Goal: Transaction & Acquisition: Purchase product/service

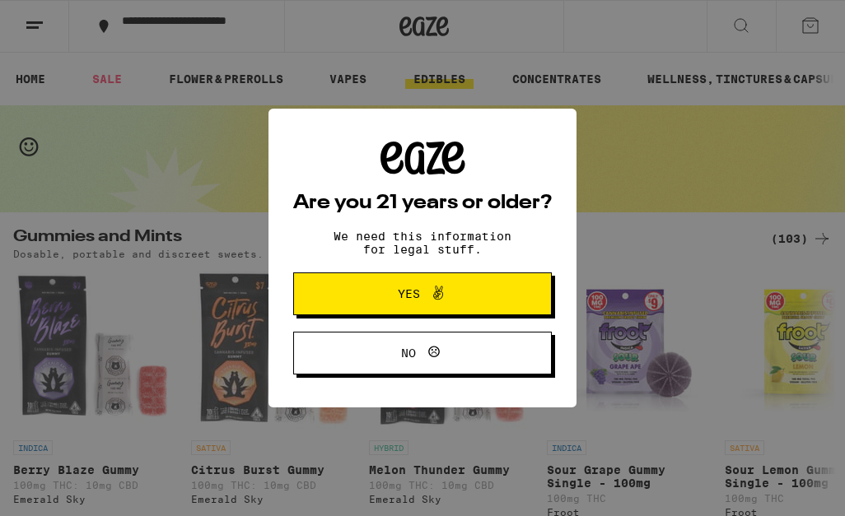
click at [473, 266] on div "Are you 21 years or older? We need this information for legal stuff. Yes No" at bounding box center [422, 258] width 259 height 233
click at [467, 304] on span "Yes" at bounding box center [422, 293] width 125 height 21
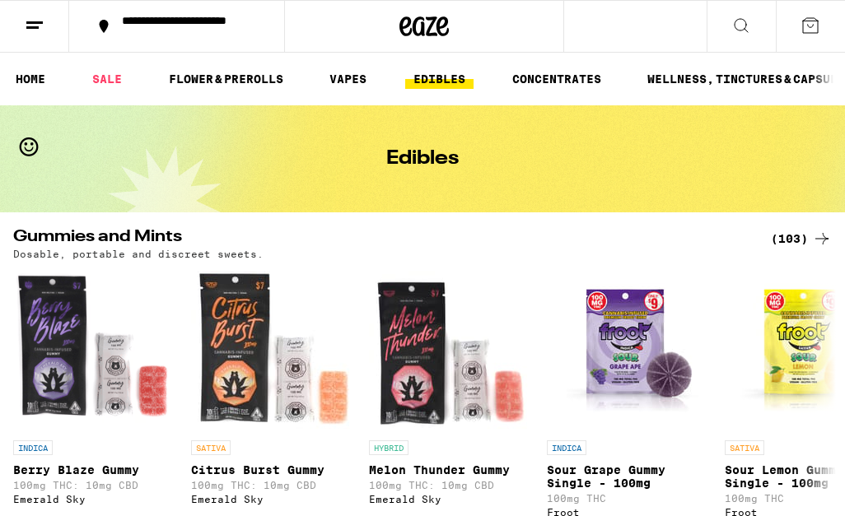
click at [733, 82] on link "WELLNESS, TINCTURES & CAPSULES" at bounding box center [749, 79] width 221 height 20
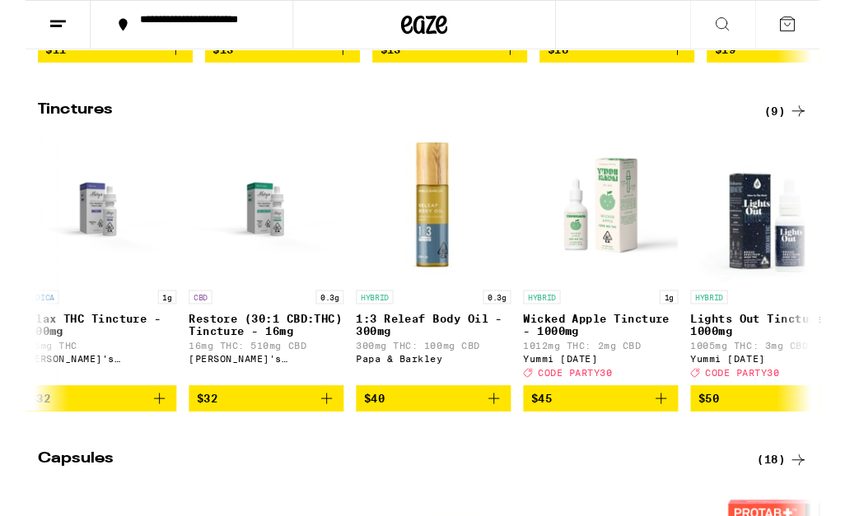
scroll to position [0, 374]
click at [623, 434] on span "$45" at bounding box center [611, 424] width 148 height 20
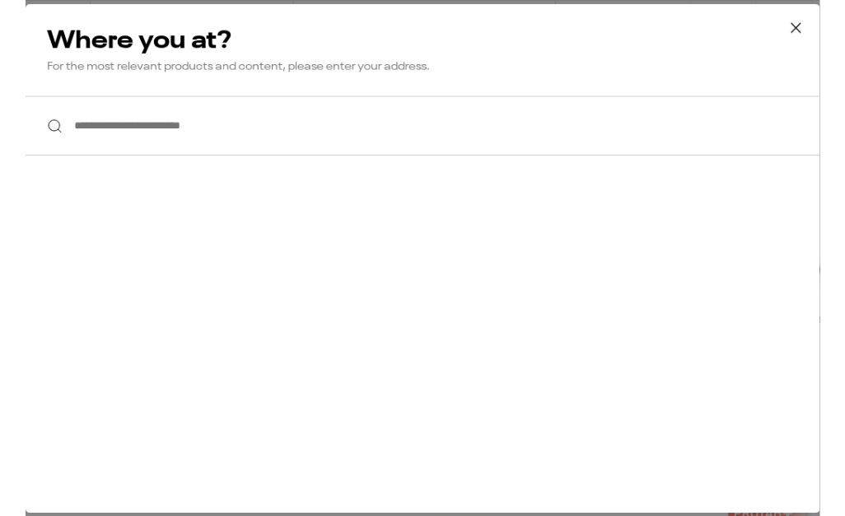
click at [826, 37] on icon at bounding box center [819, 29] width 25 height 25
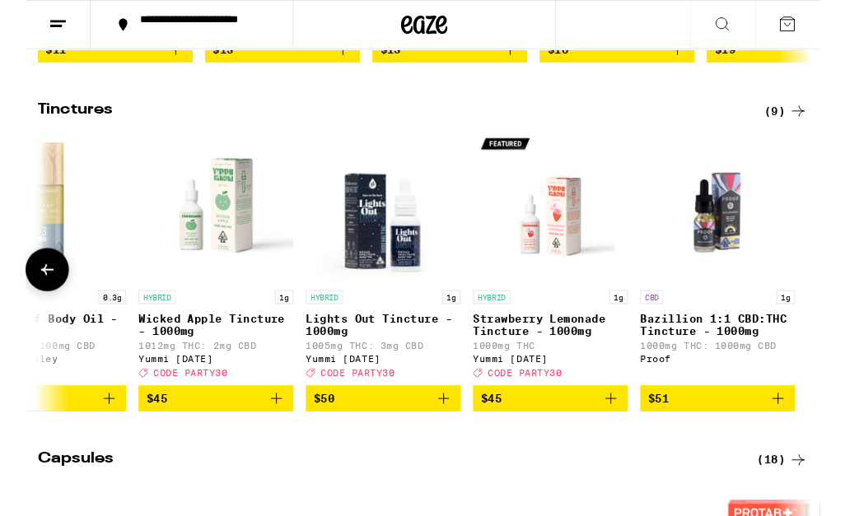
scroll to position [0, 782]
click at [554, 372] on p "1000mg THC" at bounding box center [558, 366] width 165 height 11
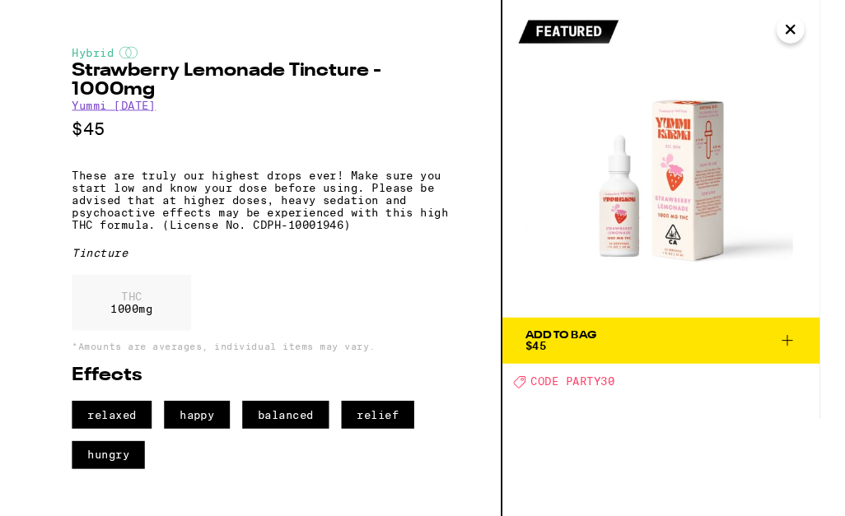
click at [632, 371] on span "Add To Bag $45" at bounding box center [676, 362] width 288 height 23
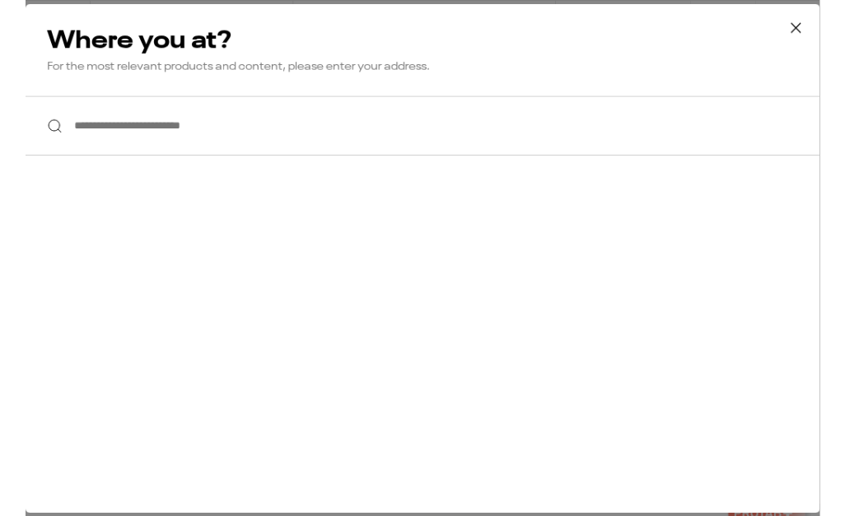
click at [228, 140] on input "**********" at bounding box center [422, 133] width 845 height 63
type input "**********"
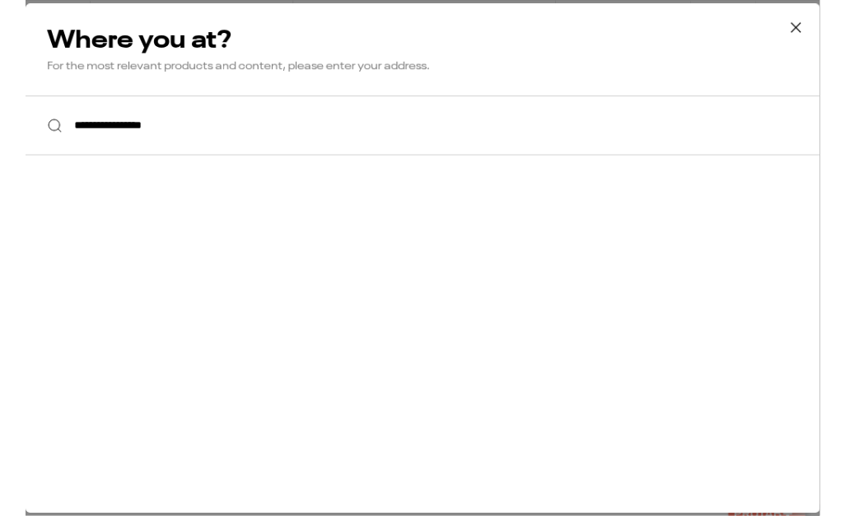
click at [231, 142] on input "**********" at bounding box center [422, 133] width 845 height 63
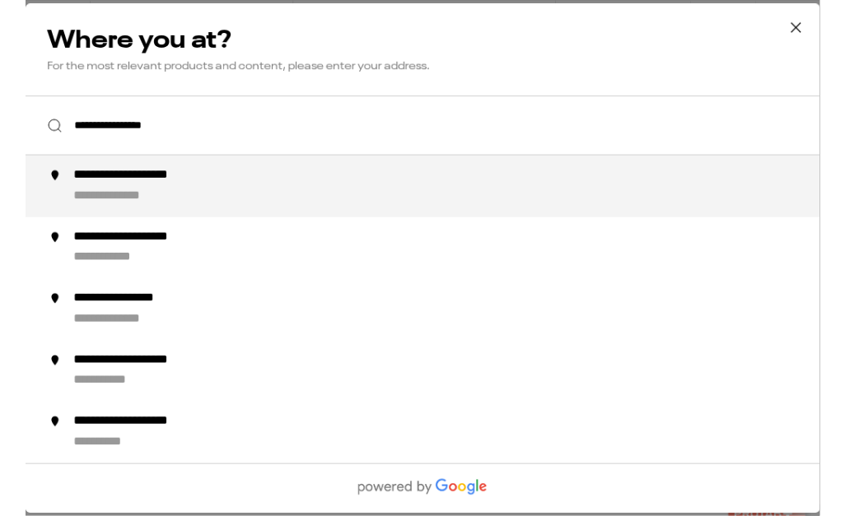
click at [206, 206] on div "**********" at bounding box center [455, 199] width 809 height 40
type input "**********"
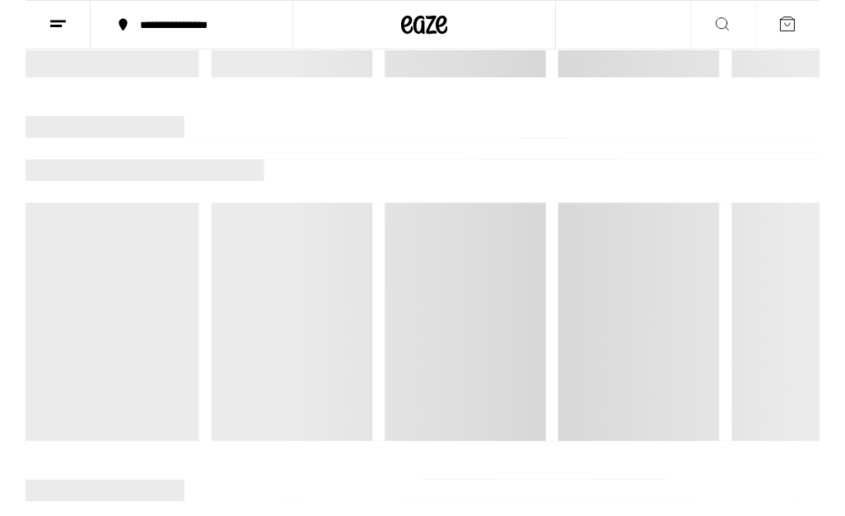
click at [148, 201] on div "**********" at bounding box center [422, 274] width 845 height 549
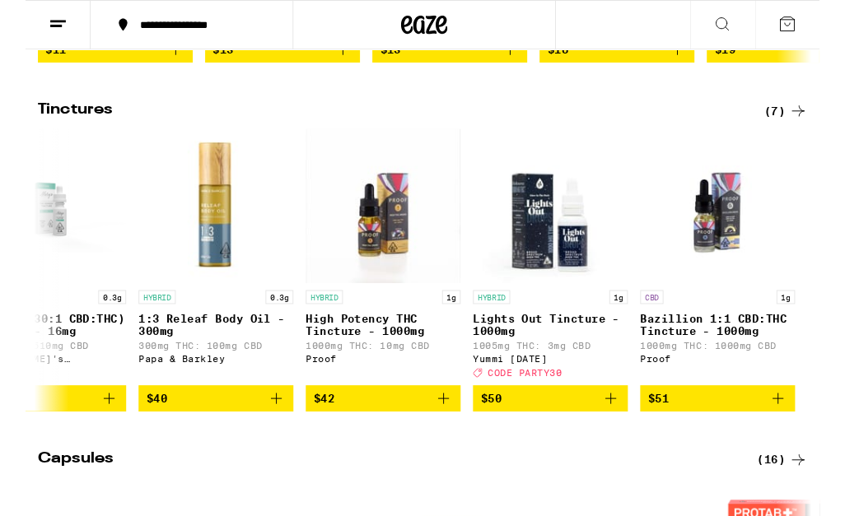
click at [818, 39] on div "**********" at bounding box center [422, 274] width 845 height 549
click at [795, 28] on button at bounding box center [810, 26] width 69 height 51
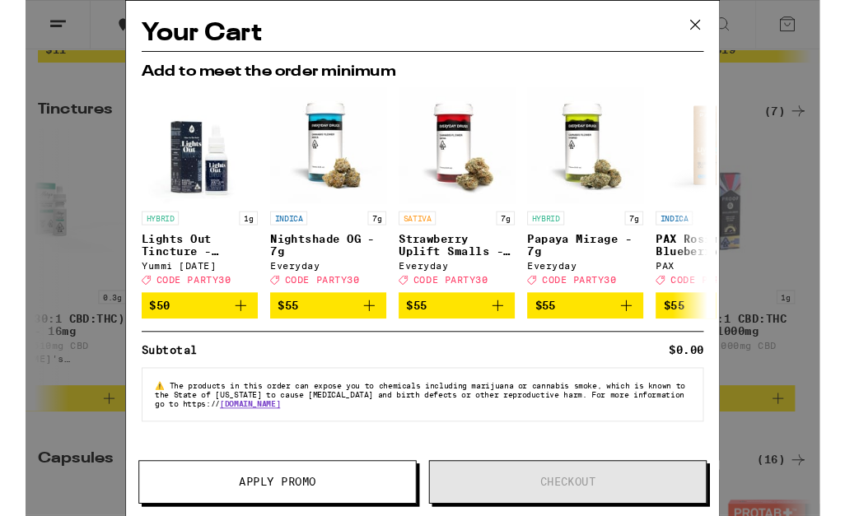
click at [716, 27] on icon at bounding box center [712, 26] width 25 height 25
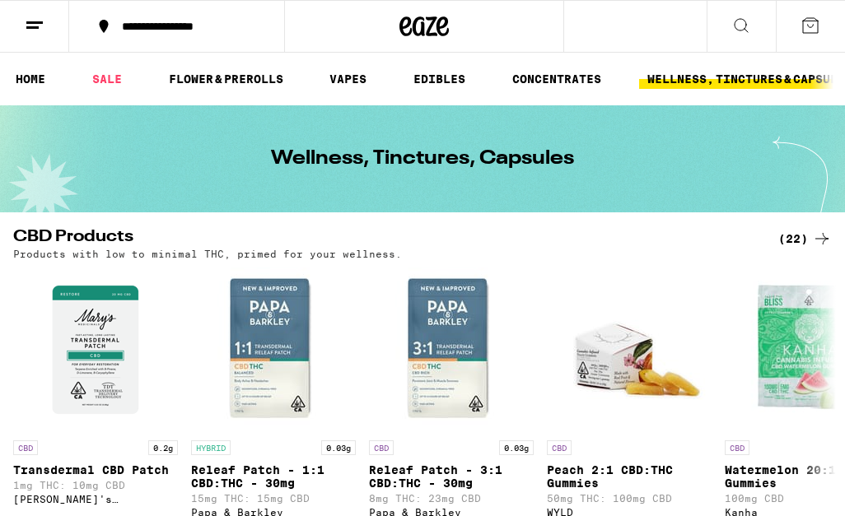
click at [40, 28] on icon at bounding box center [35, 26] width 20 height 20
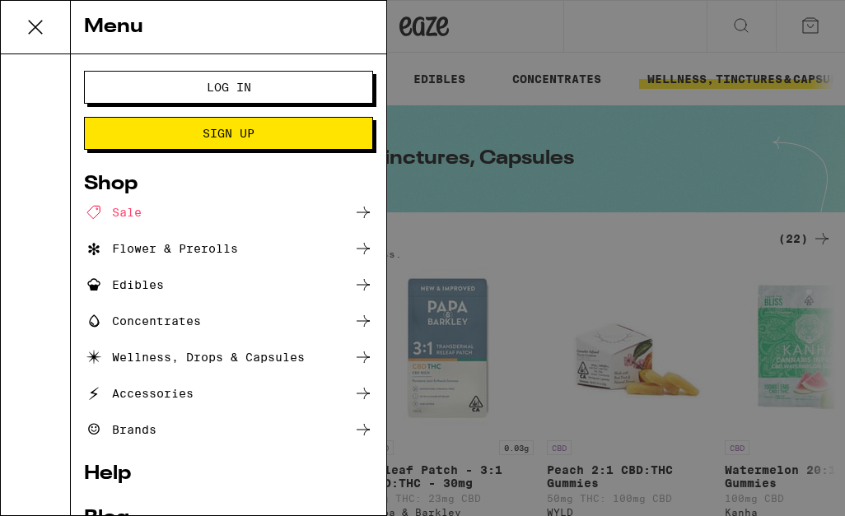
click at [297, 82] on span "Log In" at bounding box center [229, 88] width 156 height 12
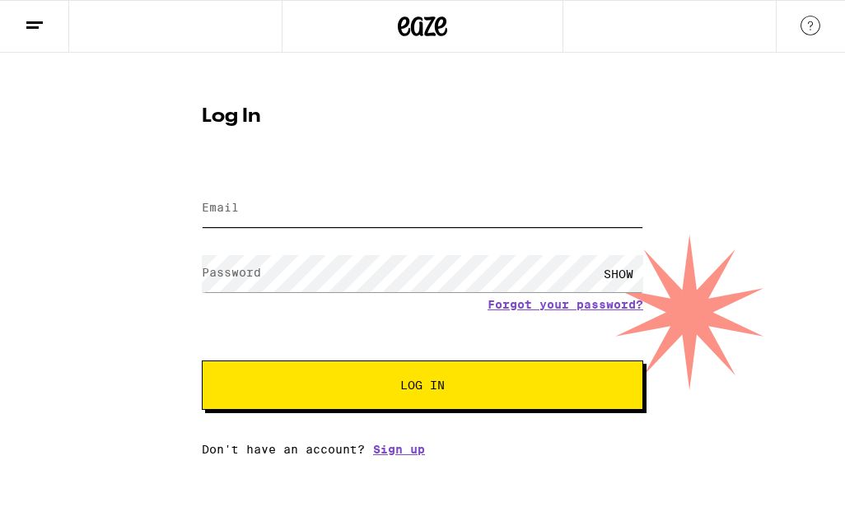
click at [338, 213] on input "Email" at bounding box center [422, 208] width 441 height 37
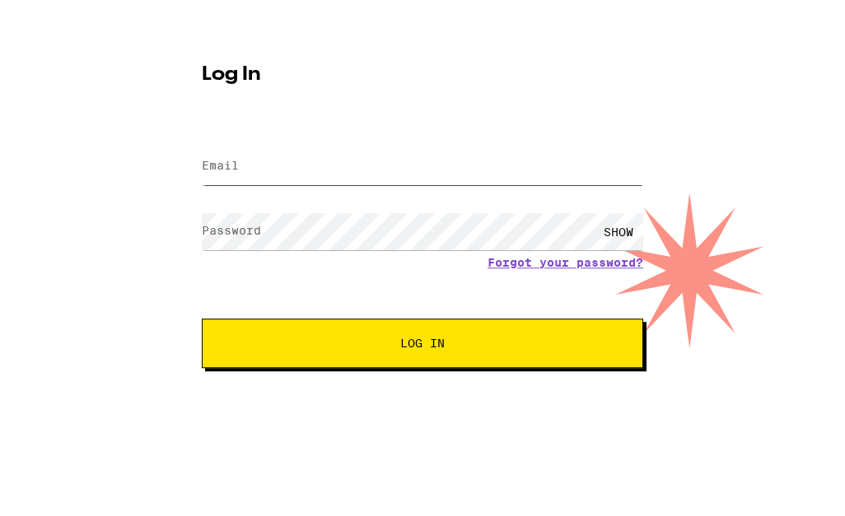
type input "[EMAIL_ADDRESS][DOMAIN_NAME]"
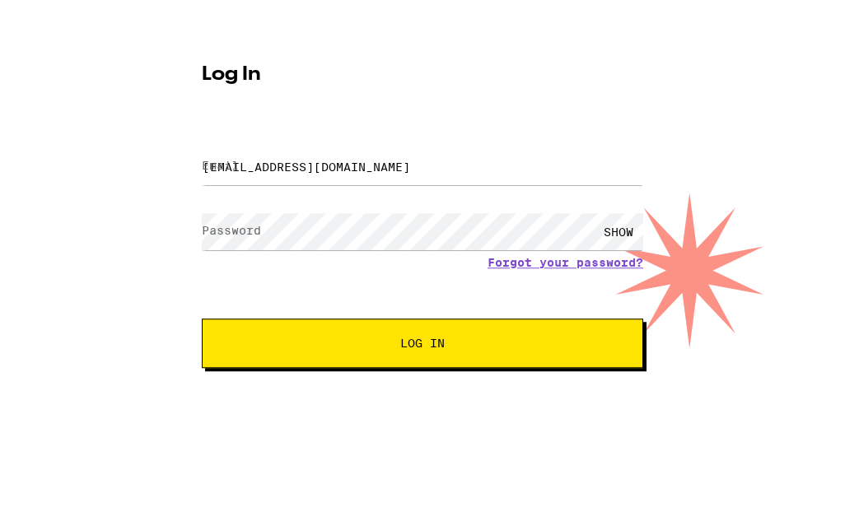
click at [422, 361] on button "Log In" at bounding box center [422, 385] width 441 height 49
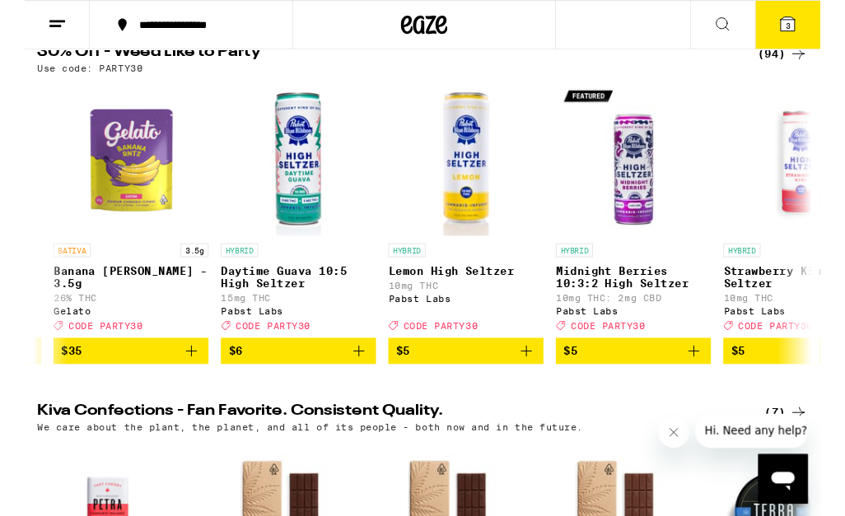
scroll to position [0, 559]
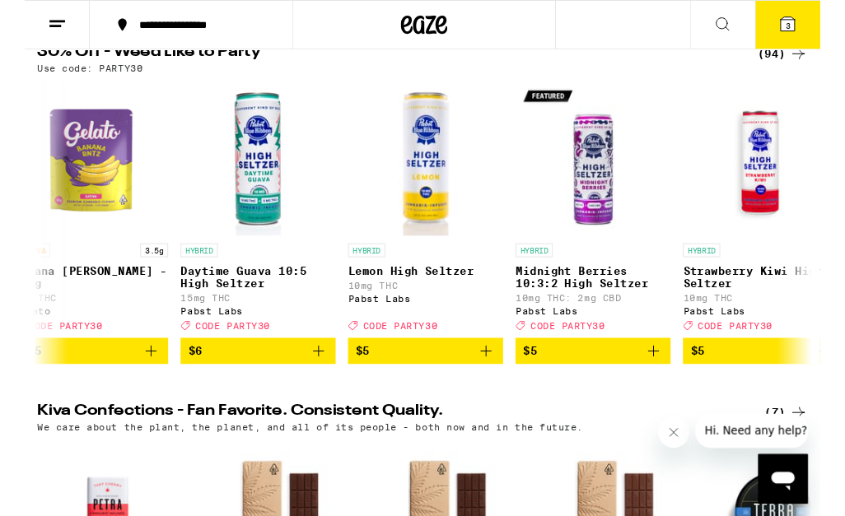
click at [666, 383] on icon "Add to bag" at bounding box center [668, 373] width 20 height 20
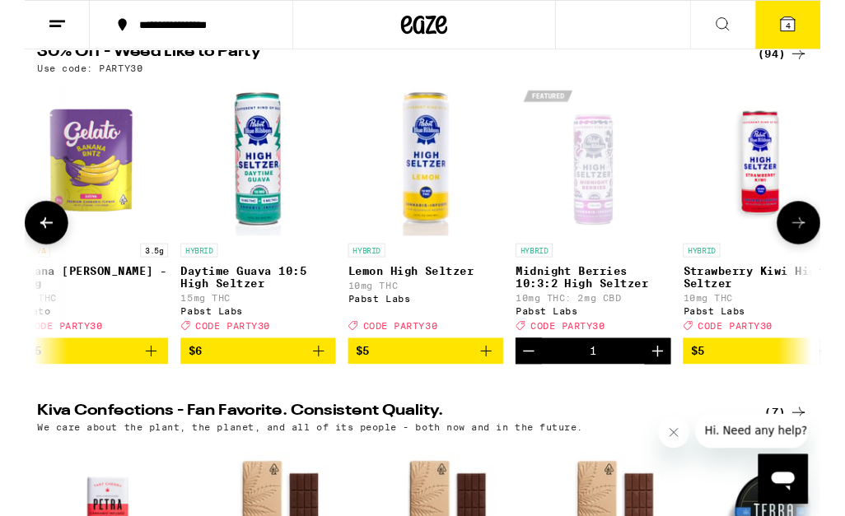
click at [663, 383] on icon "Increment" at bounding box center [672, 373] width 20 height 20
click at [675, 383] on icon "Increment" at bounding box center [672, 373] width 20 height 20
click at [495, 383] on icon "Add to bag" at bounding box center [490, 373] width 20 height 20
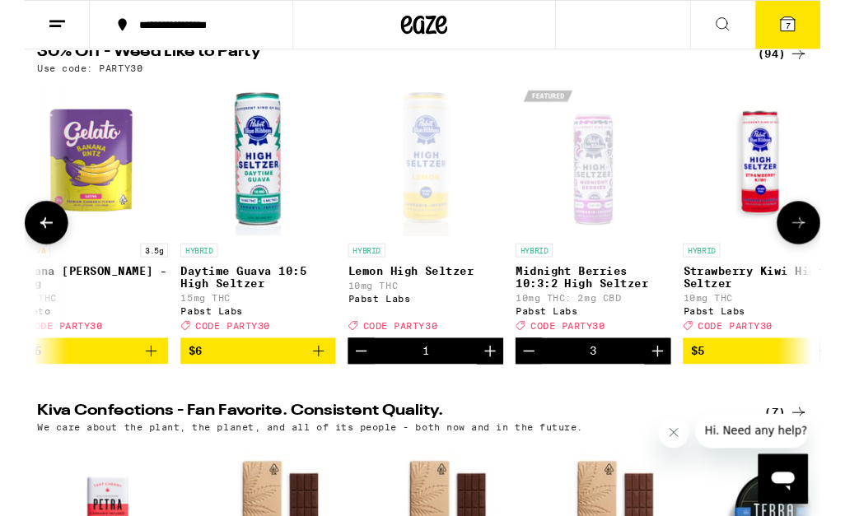
click at [498, 383] on icon "Increment" at bounding box center [494, 373] width 20 height 20
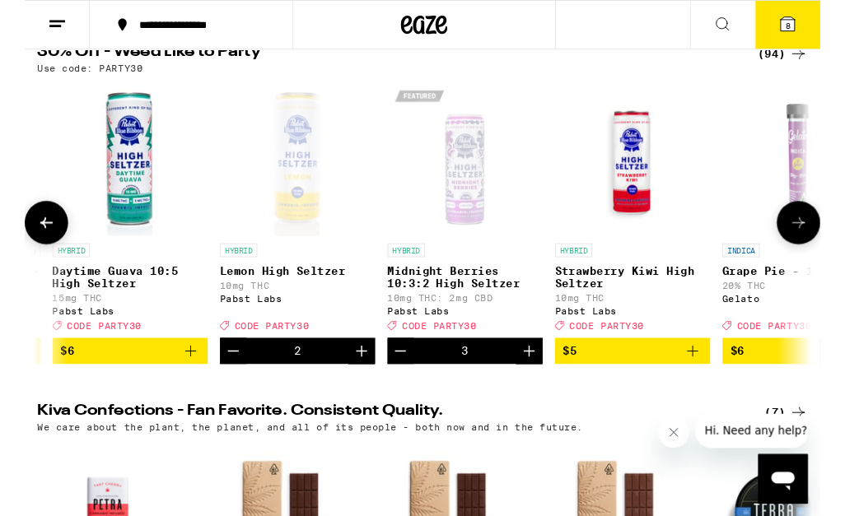
scroll to position [0, 725]
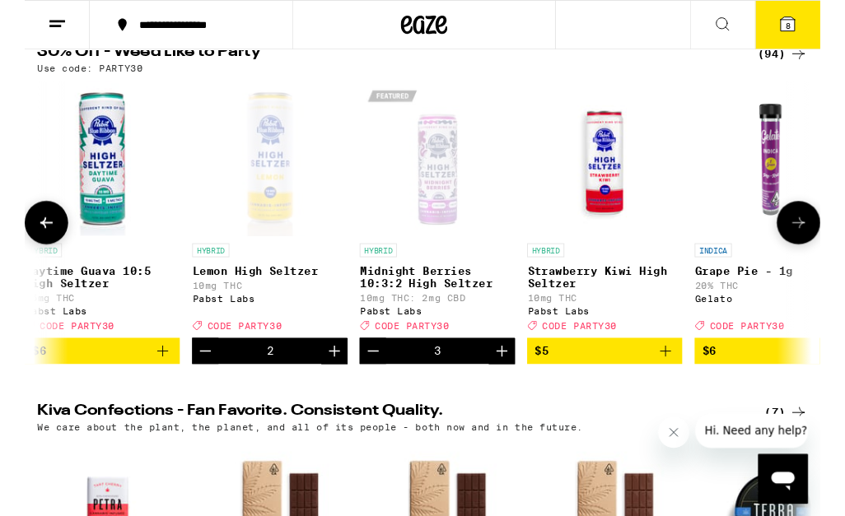
click at [684, 383] on icon "Add to bag" at bounding box center [680, 373] width 20 height 20
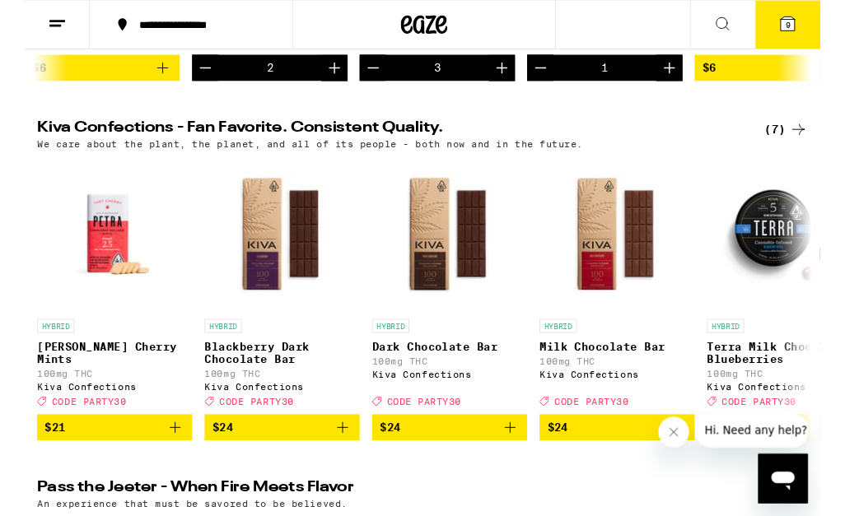
scroll to position [510, 0]
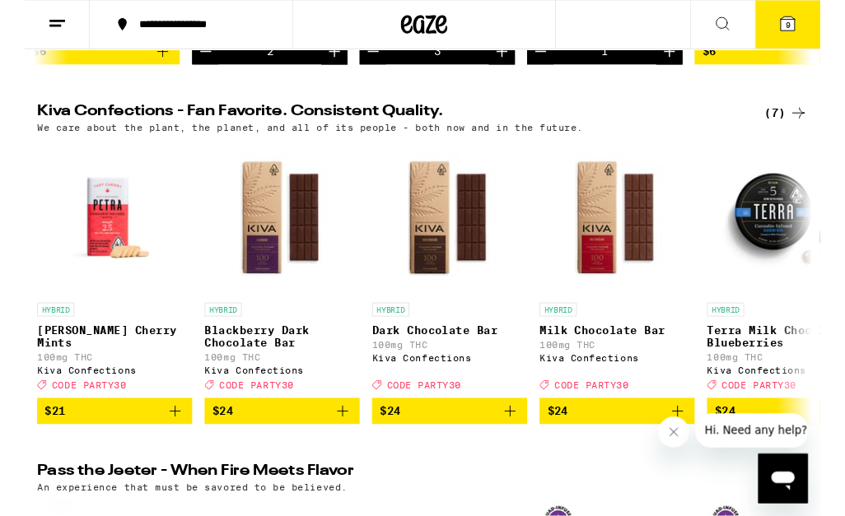
click at [169, 447] on icon "Add to bag" at bounding box center [160, 437] width 20 height 20
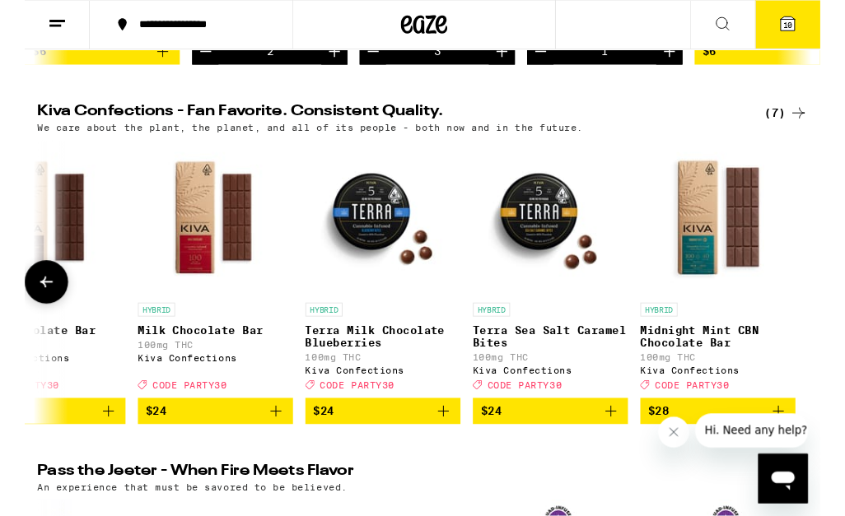
scroll to position [0, 427]
click at [454, 447] on icon "Add to bag" at bounding box center [445, 437] width 20 height 20
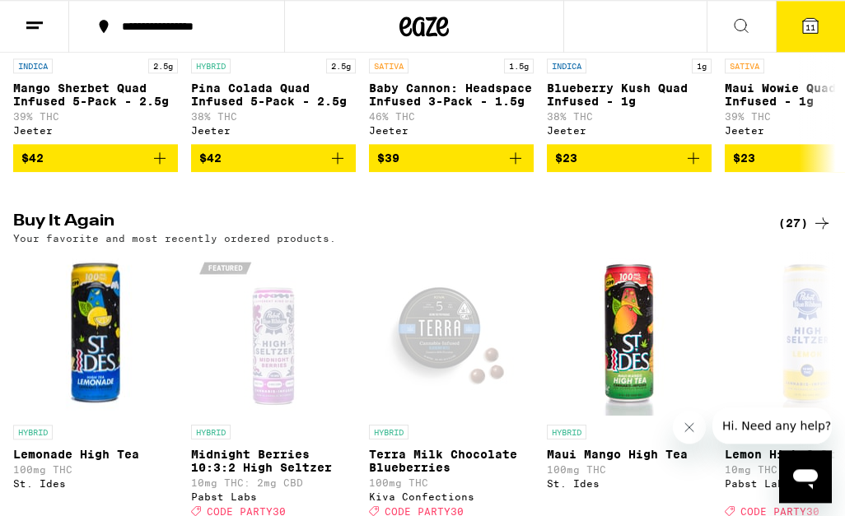
scroll to position [1142, 0]
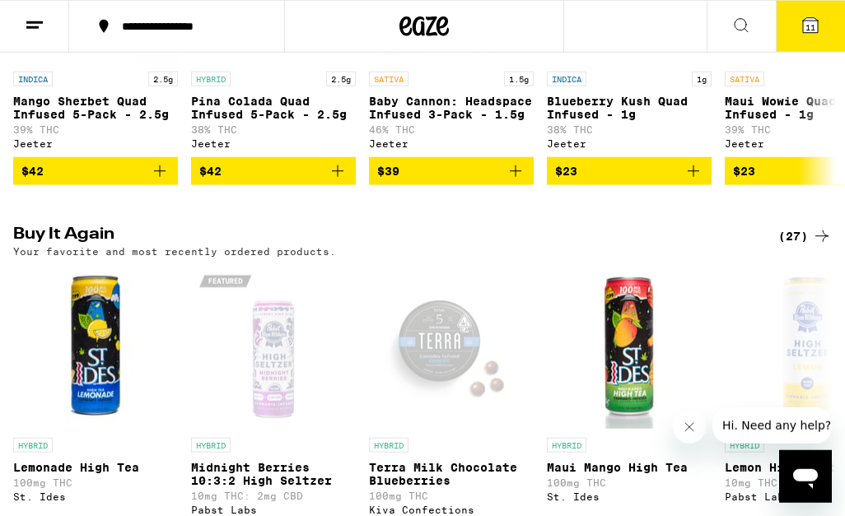
click at [813, 30] on span "11" at bounding box center [810, 27] width 10 height 10
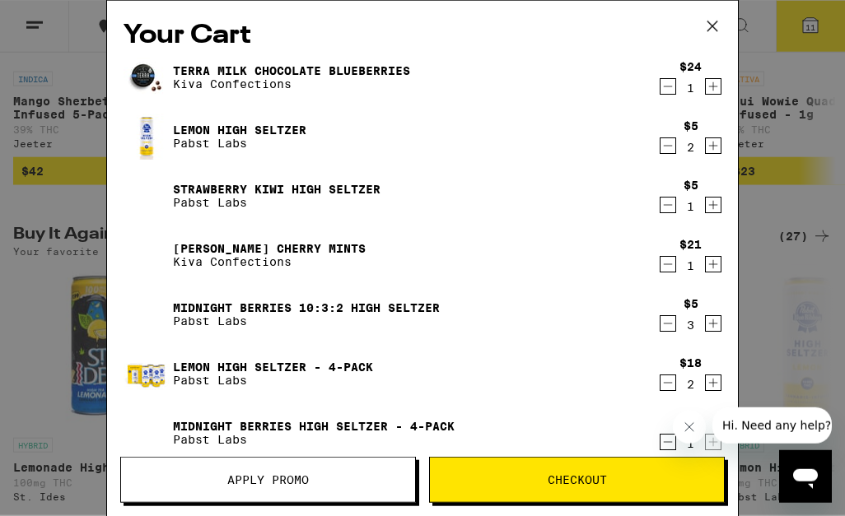
click at [773, 333] on div "Your Cart Terra Milk Chocolate Blueberries Kiva Confections $24 1 Lemon High [P…" at bounding box center [422, 258] width 845 height 516
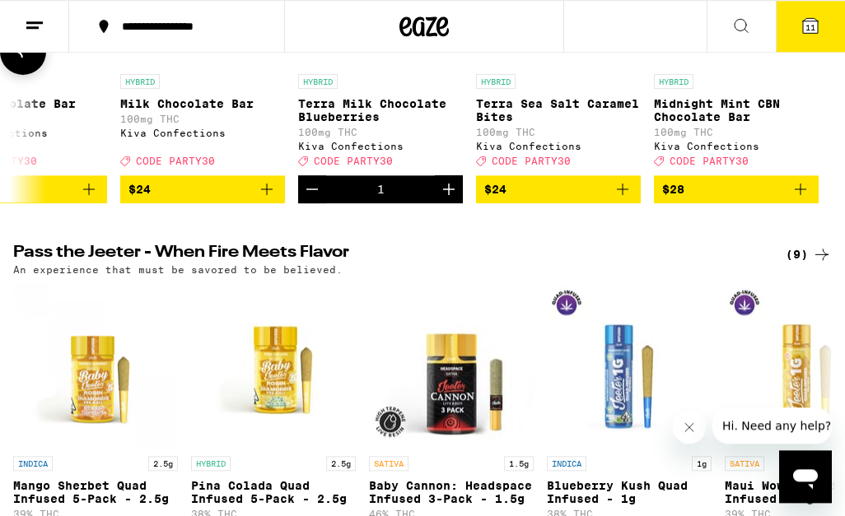
scroll to position [757, 0]
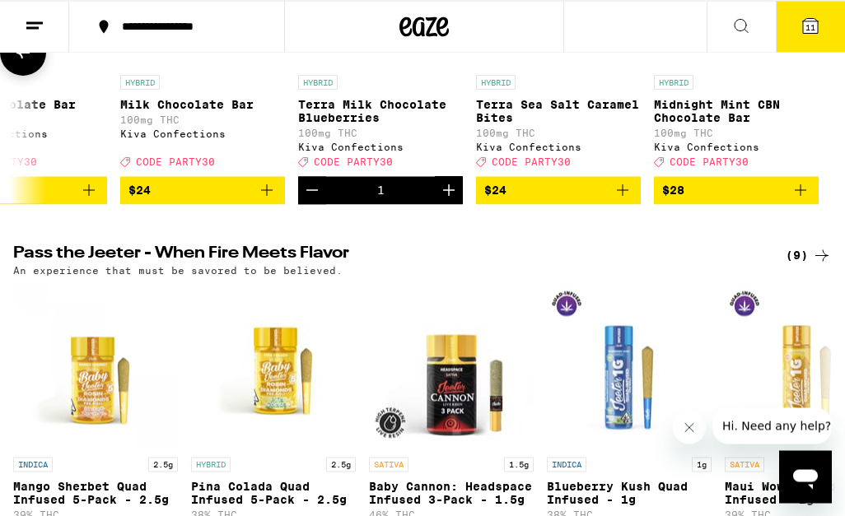
click at [816, 37] on button "11" at bounding box center [810, 26] width 69 height 51
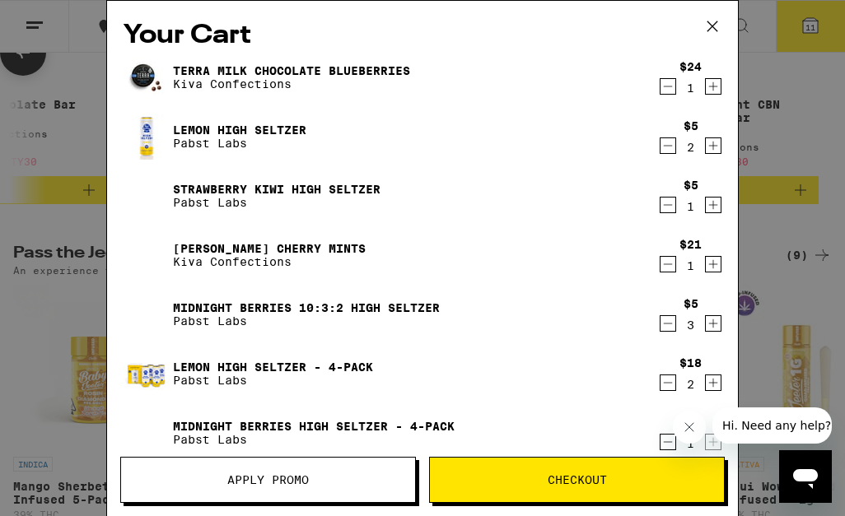
click at [348, 483] on span "Apply Promo" at bounding box center [268, 480] width 294 height 12
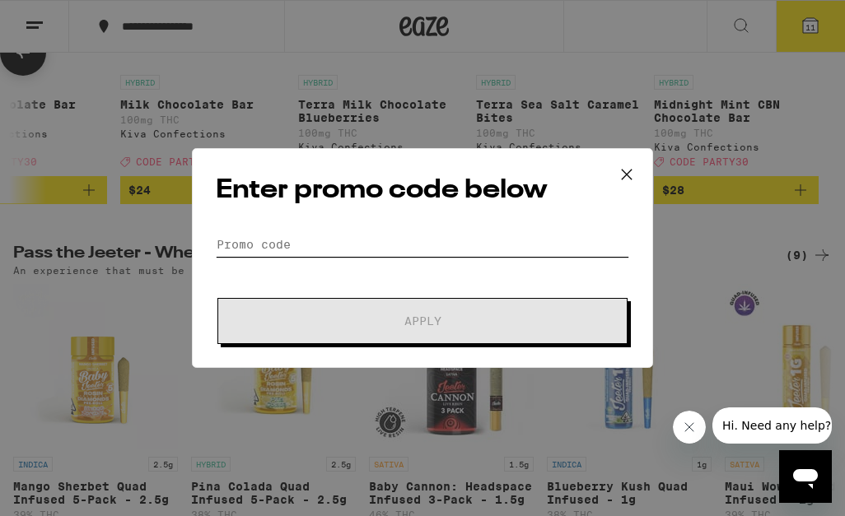
click at [522, 248] on input "Promo Code" at bounding box center [422, 244] width 413 height 25
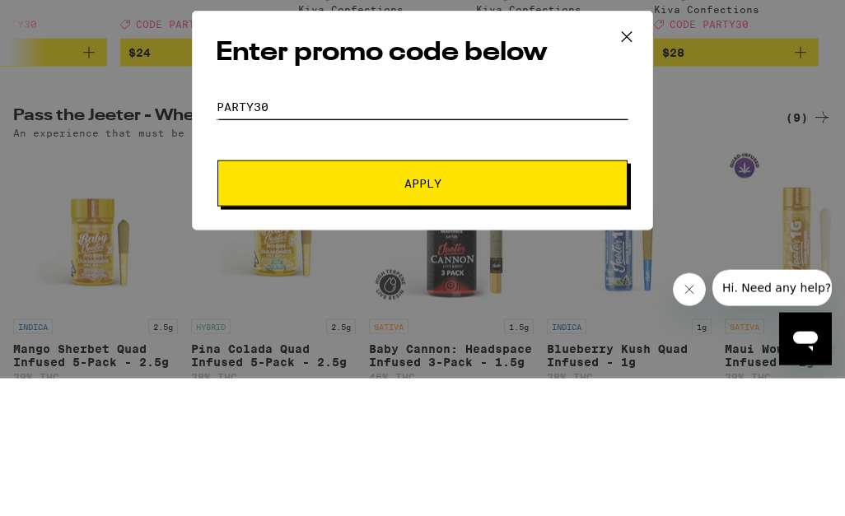
type input "Party30"
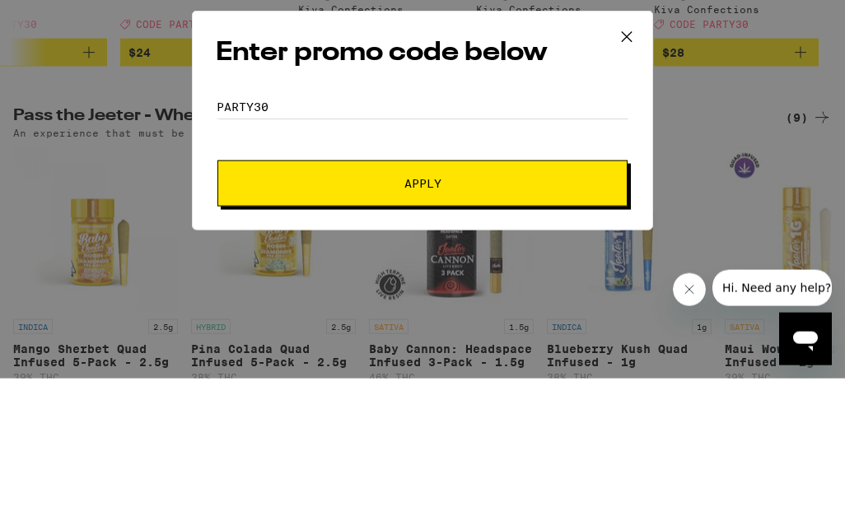
click at [553, 315] on span "Apply" at bounding box center [422, 321] width 296 height 12
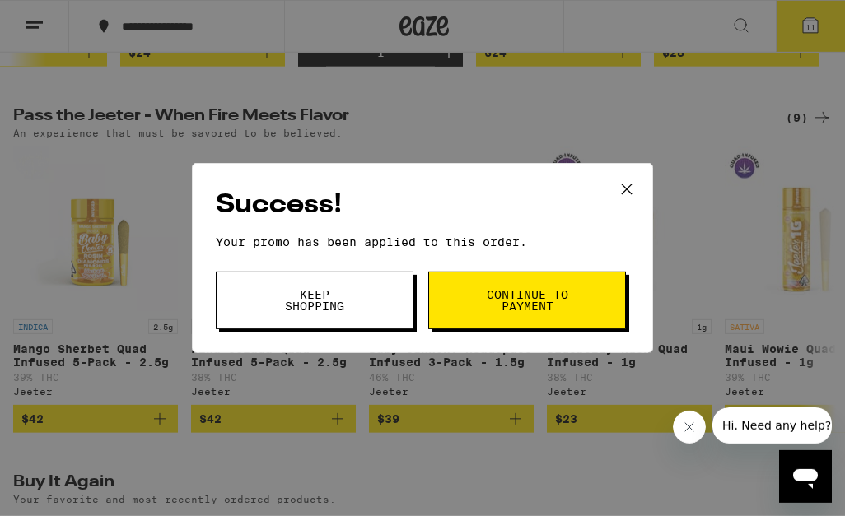
click at [557, 303] on span "Continue to payment" at bounding box center [527, 300] width 84 height 23
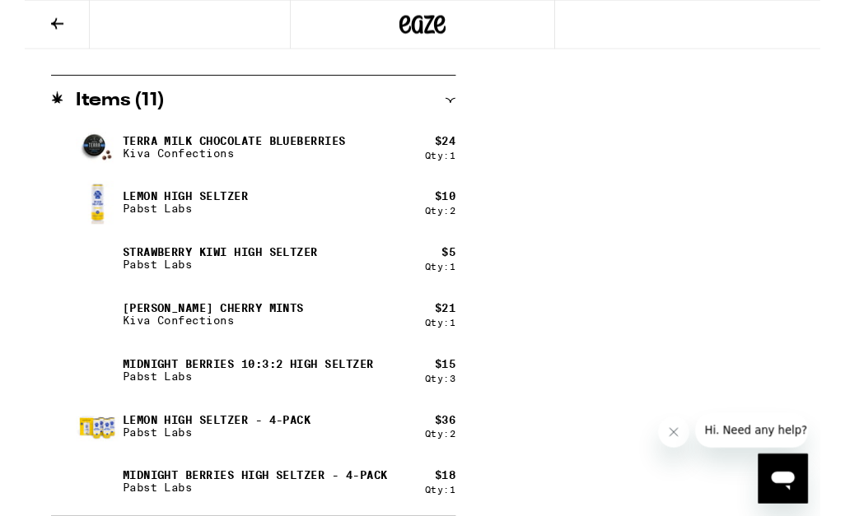
scroll to position [882, 0]
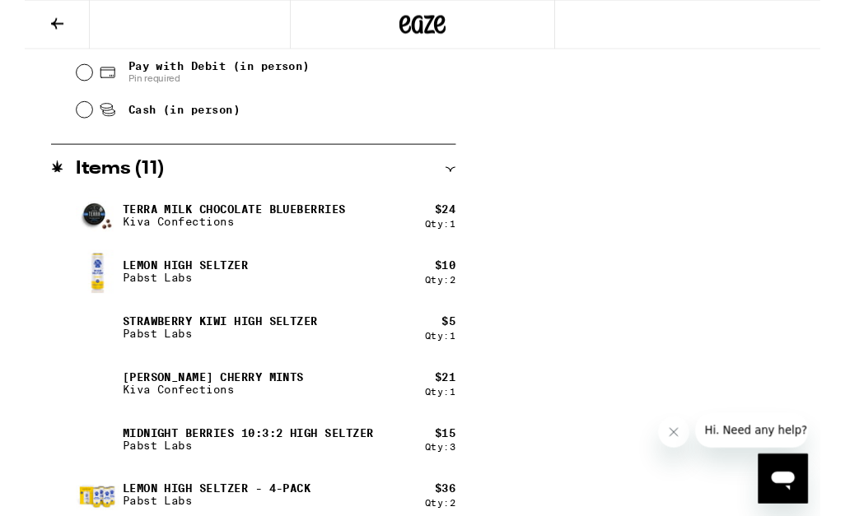
click at [30, 21] on icon at bounding box center [35, 26] width 20 height 20
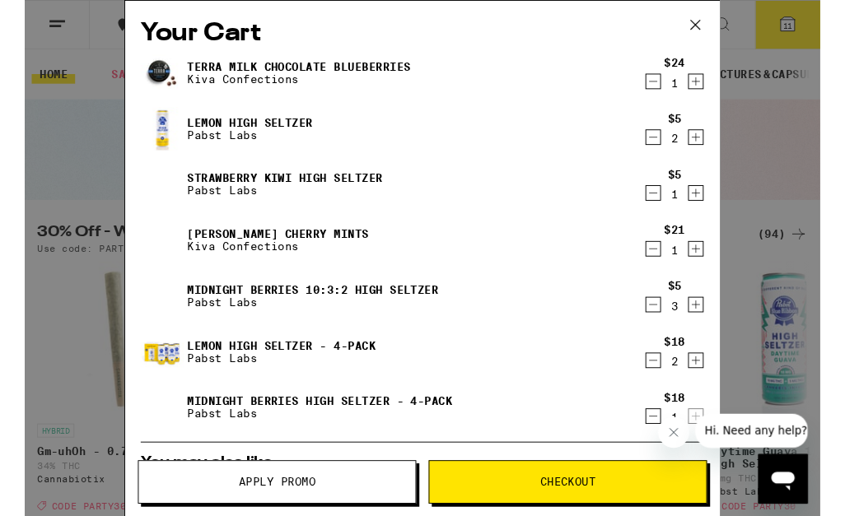
click at [670, 153] on icon "Decrement" at bounding box center [667, 146] width 15 height 20
click at [665, 154] on icon "Decrement" at bounding box center [667, 146] width 15 height 20
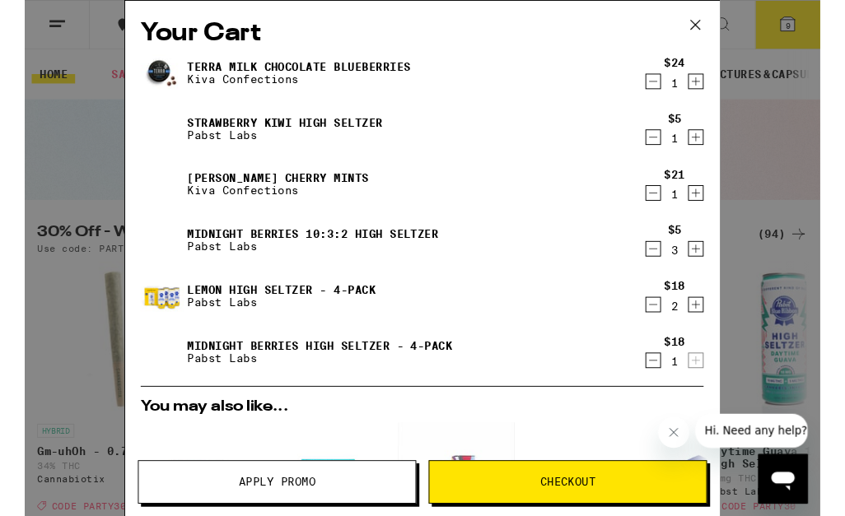
click at [674, 154] on icon "Decrement" at bounding box center [667, 146] width 15 height 20
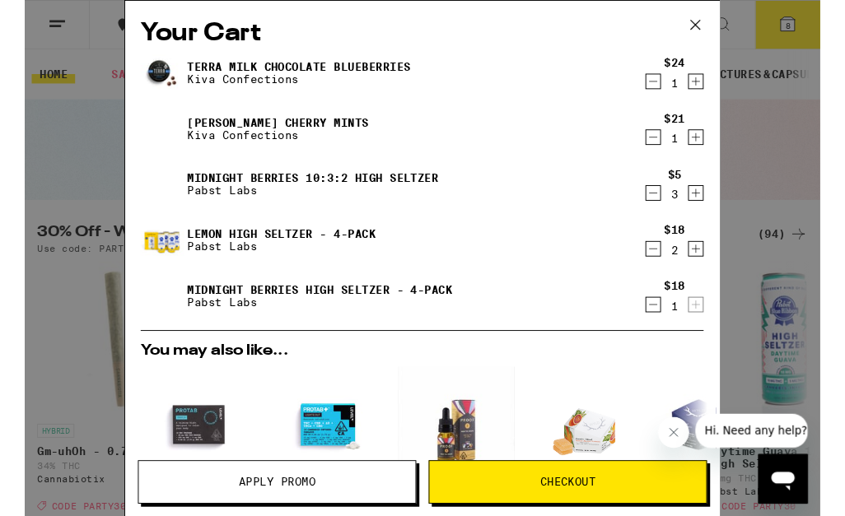
click at [672, 205] on icon "Decrement" at bounding box center [668, 205] width 9 height 0
click at [673, 209] on icon "Decrement" at bounding box center [667, 205] width 15 height 20
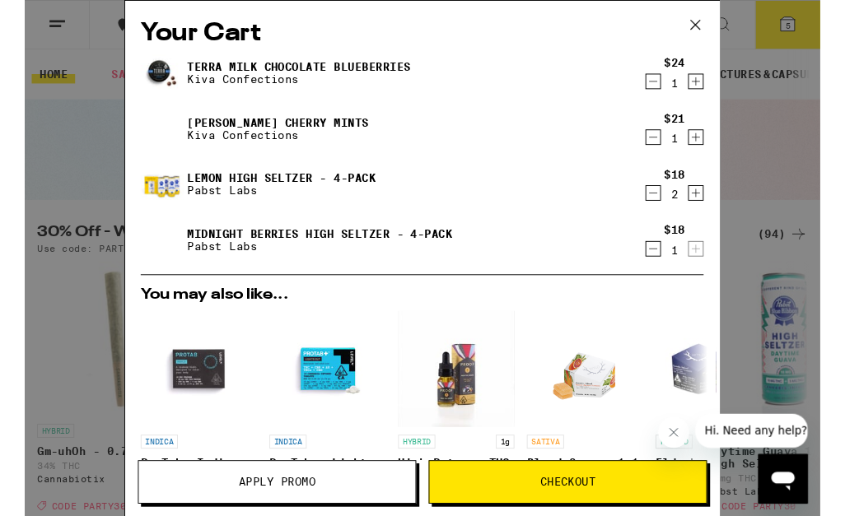
click at [716, 35] on icon at bounding box center [712, 26] width 25 height 25
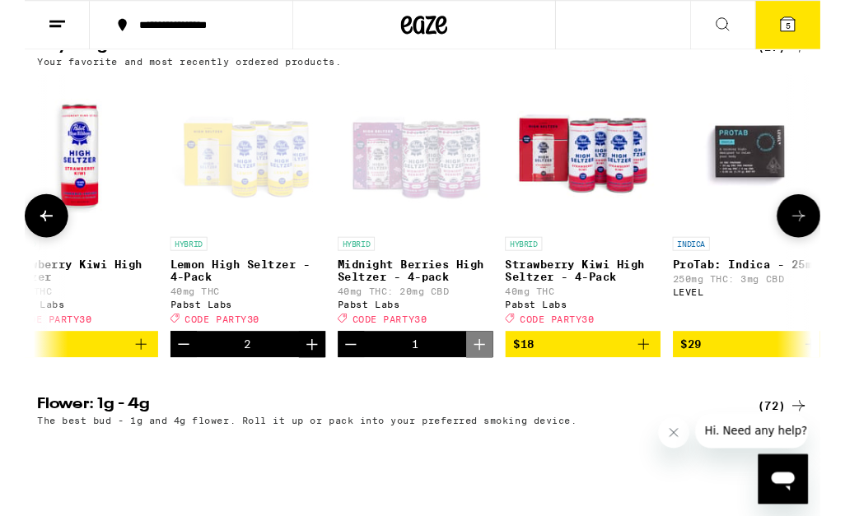
scroll to position [1329, 0]
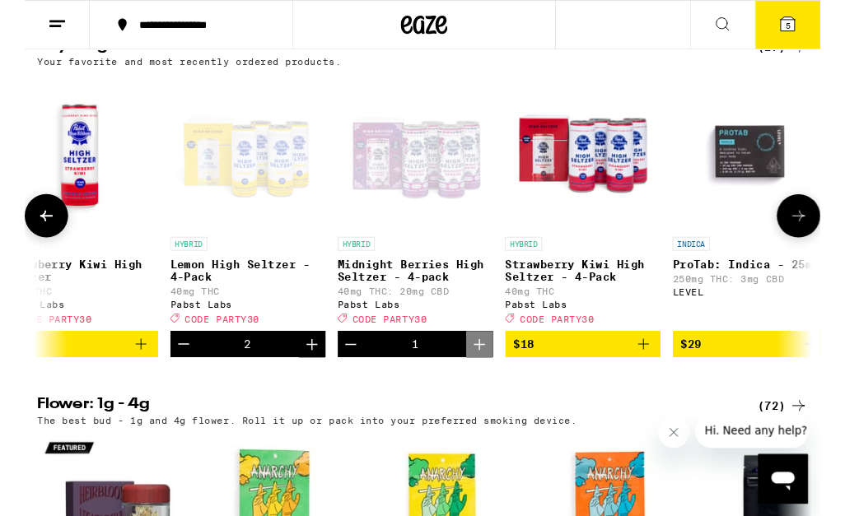
click at [349, 380] on button "Decrement" at bounding box center [347, 366] width 28 height 28
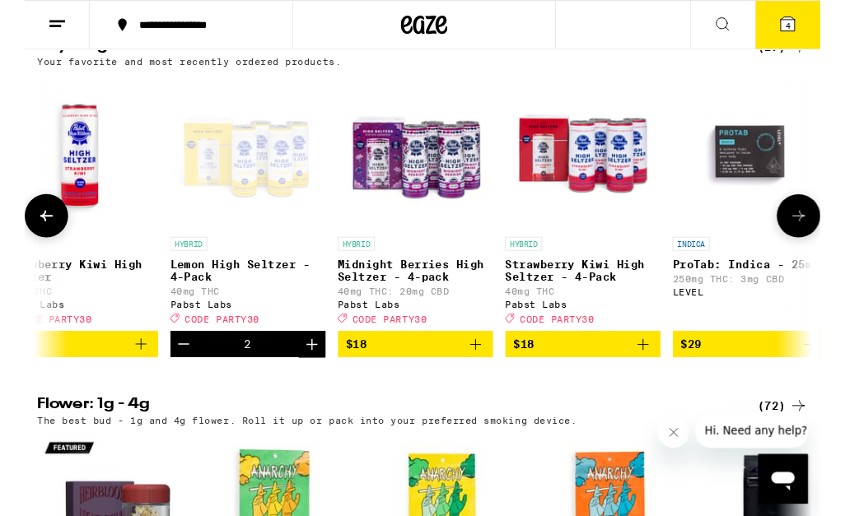
click at [478, 375] on icon "Add to bag" at bounding box center [479, 366] width 20 height 20
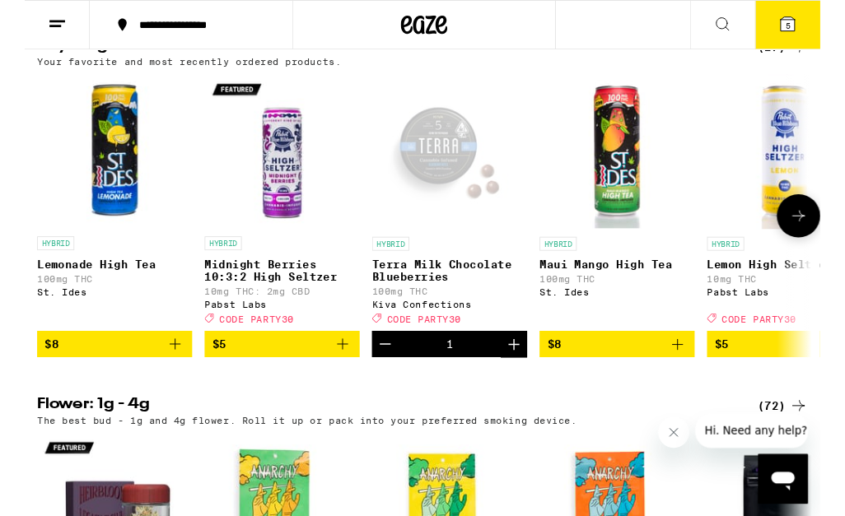
scroll to position [0, 0]
click at [332, 375] on icon "Add to bag" at bounding box center [338, 366] width 20 height 20
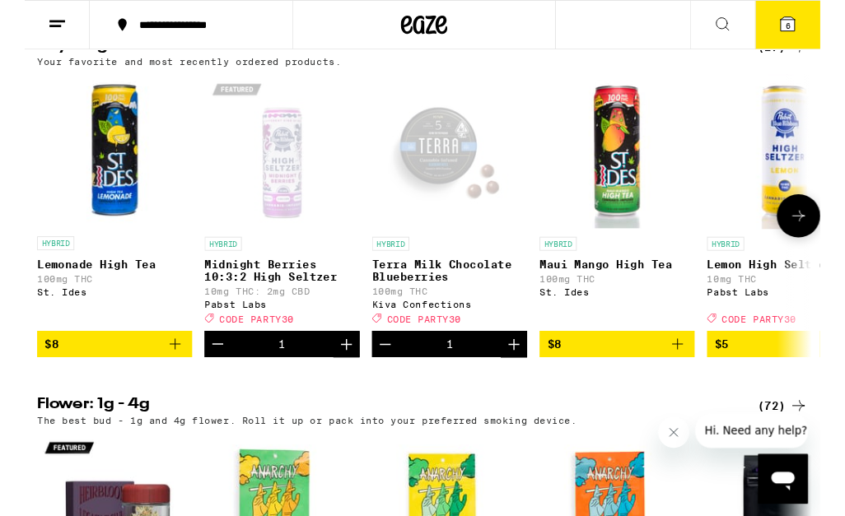
click at [339, 375] on icon "Increment" at bounding box center [342, 366] width 20 height 20
click at [338, 371] on icon "Increment" at bounding box center [342, 366] width 12 height 12
click at [337, 371] on icon "Increment" at bounding box center [342, 366] width 12 height 12
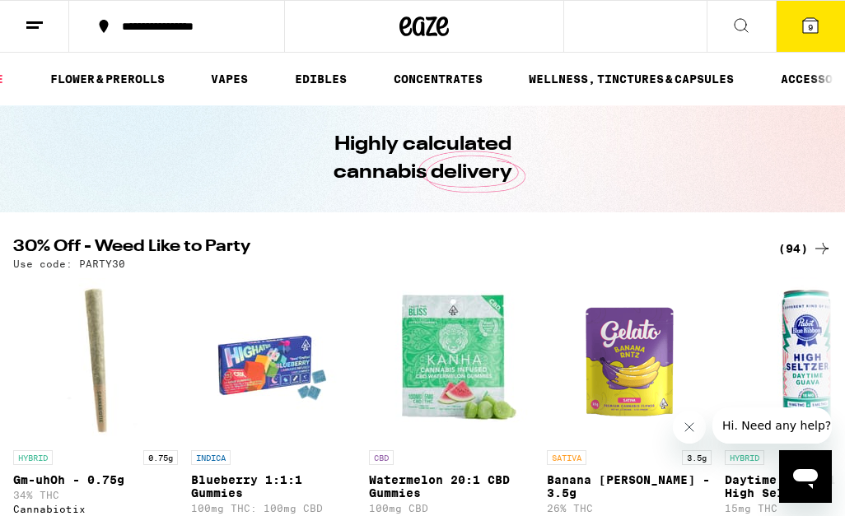
scroll to position [0, 123]
click at [639, 74] on link "WELLNESS, TINCTURES & CAPSULES" at bounding box center [626, 79] width 221 height 20
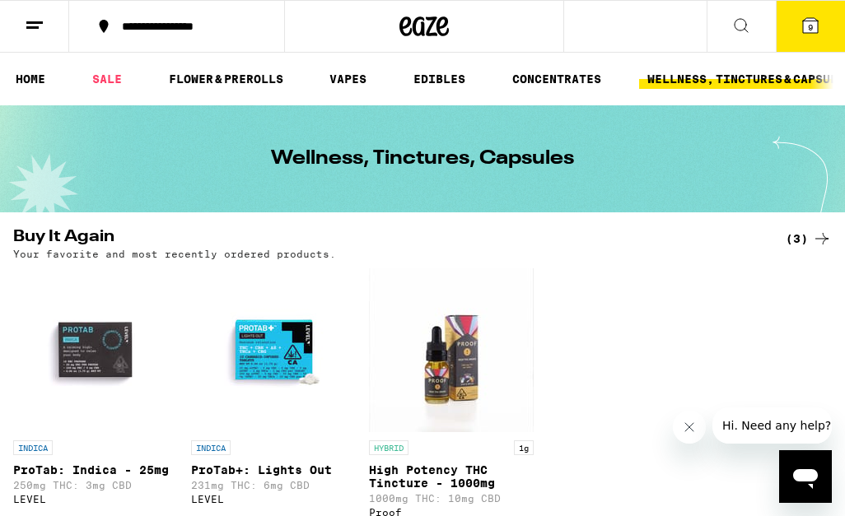
click at [451, 85] on link "EDIBLES" at bounding box center [439, 79] width 68 height 20
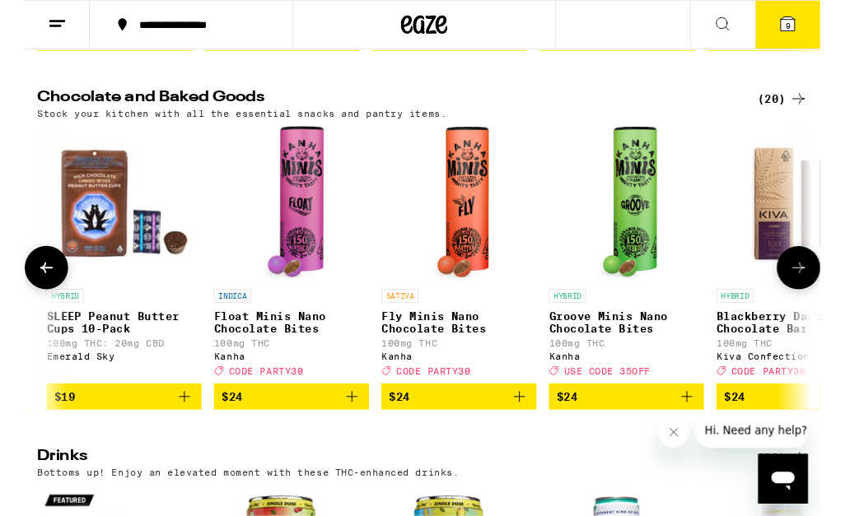
scroll to position [0, 1805]
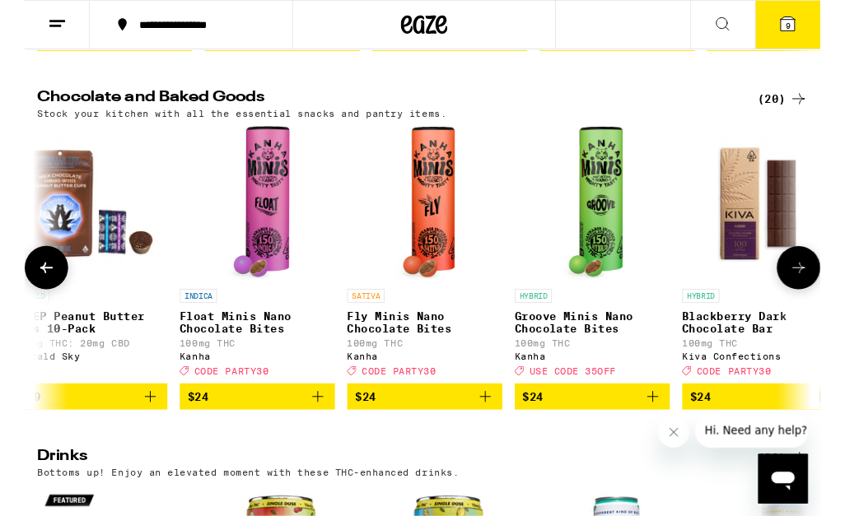
click at [247, 357] on p "Float Minis Nano Chocolate Bites" at bounding box center [247, 343] width 165 height 26
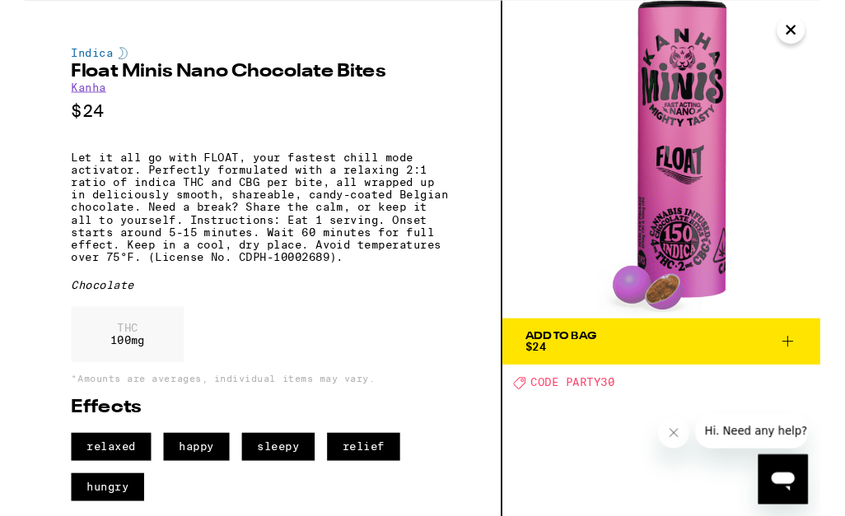
scroll to position [776, 0]
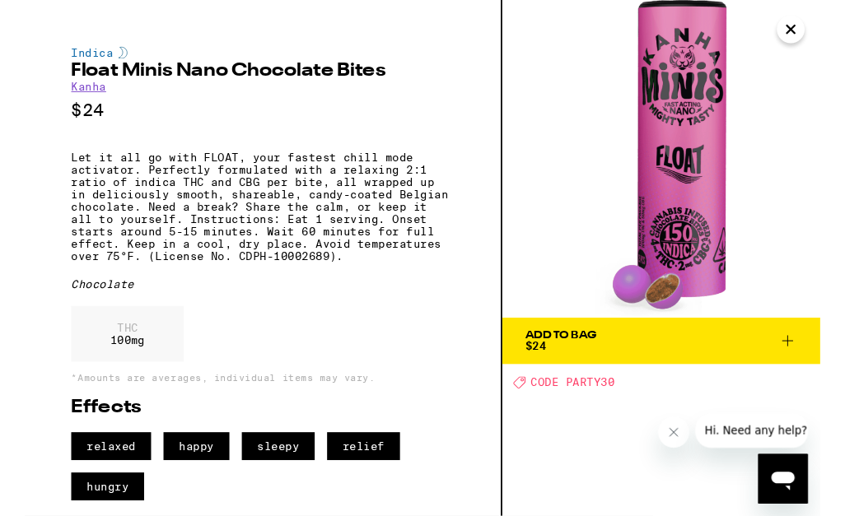
click at [817, 30] on icon "Close" at bounding box center [814, 31] width 20 height 25
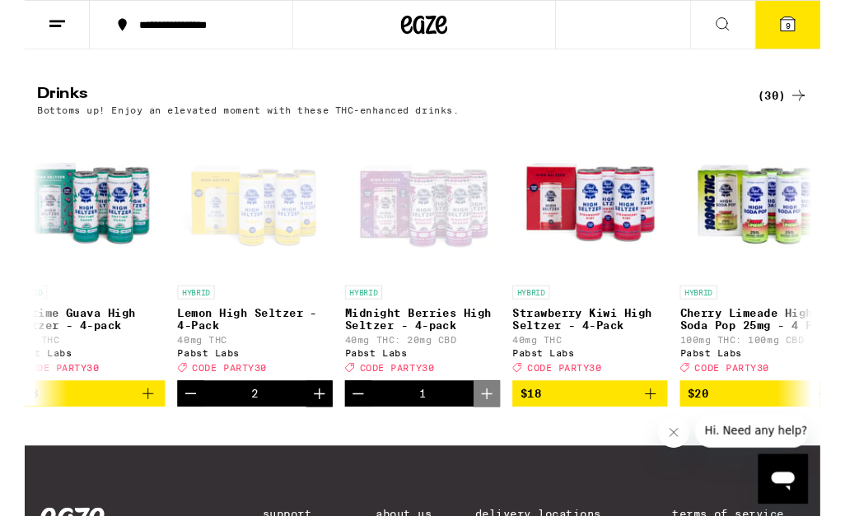
scroll to position [0, 4124]
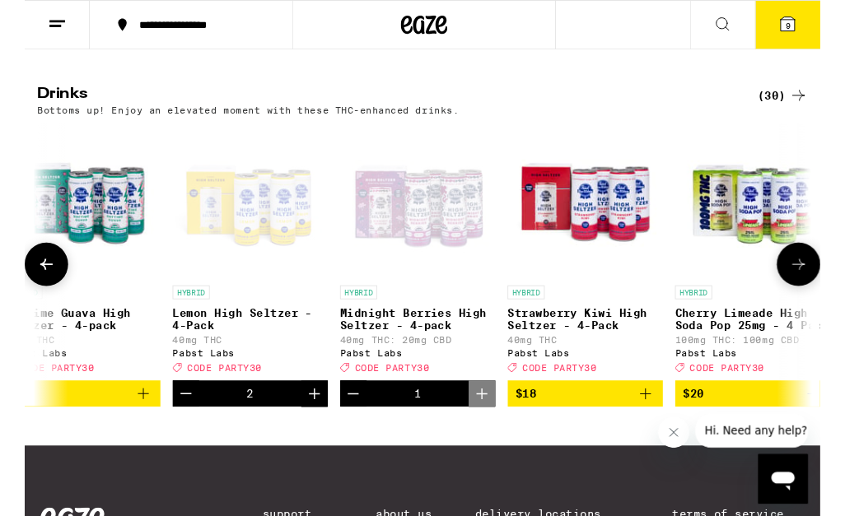
click at [180, 428] on icon "Decrement" at bounding box center [171, 418] width 20 height 20
click at [660, 424] on icon "Add to bag" at bounding box center [660, 419] width 12 height 12
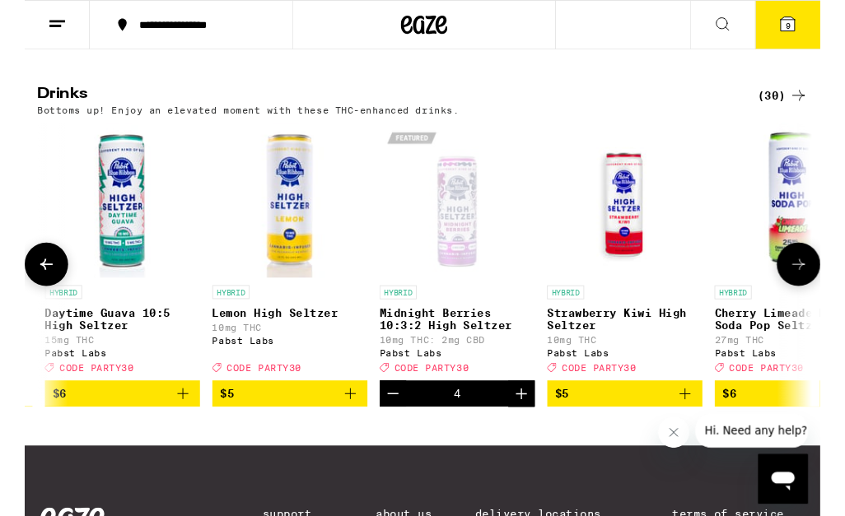
scroll to position [0, 525]
click at [391, 428] on icon "Decrement" at bounding box center [392, 418] width 20 height 20
click at [392, 418] on icon "Decrement" at bounding box center [392, 418] width 12 height 0
click at [823, 18] on button "7" at bounding box center [810, 26] width 69 height 51
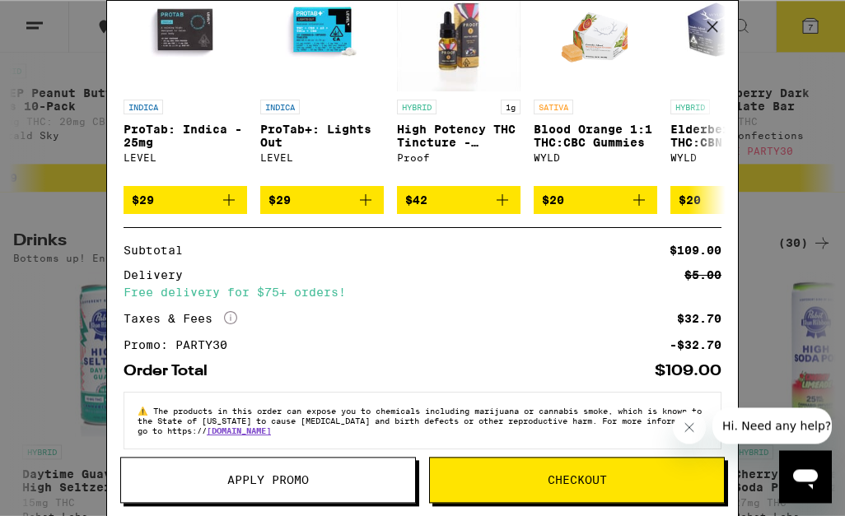
scroll to position [734, 0]
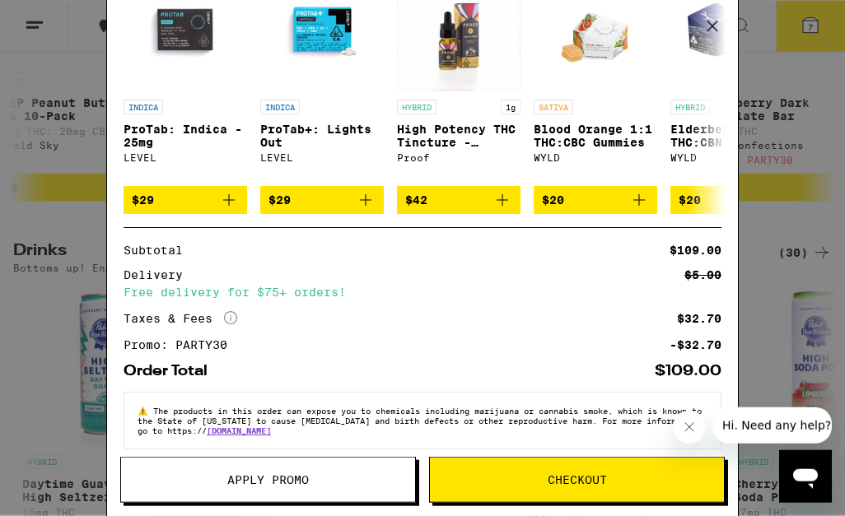
click at [49, 343] on div "Your Cart Terra Milk Chocolate Blueberries Kiva Confections $24 1 [PERSON_NAME]…" at bounding box center [422, 258] width 845 height 516
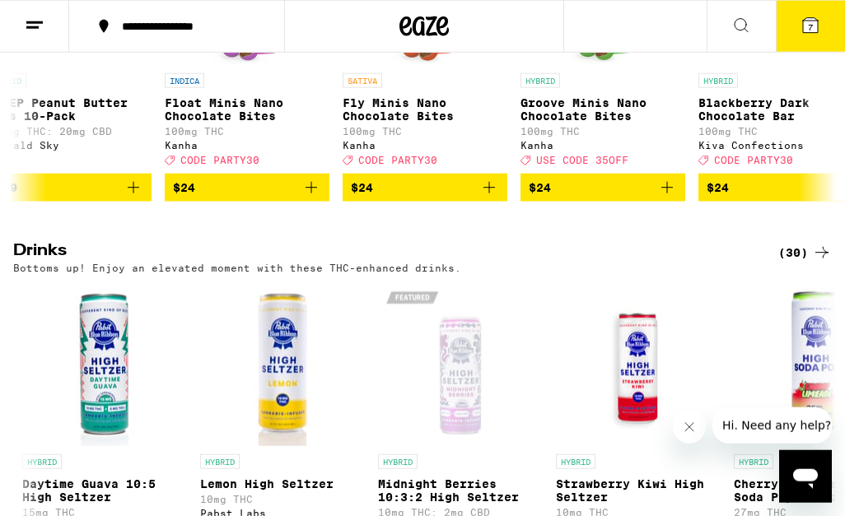
click at [811, 30] on span "7" at bounding box center [810, 27] width 5 height 10
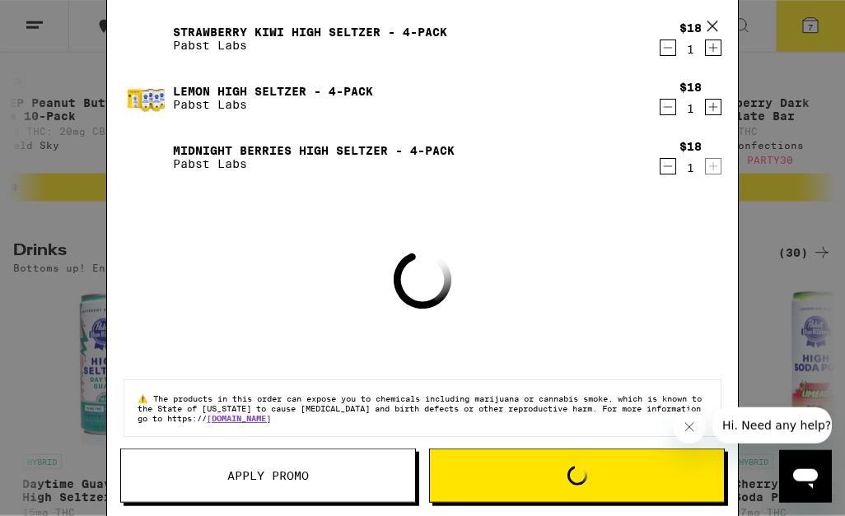
scroll to position [222, 0]
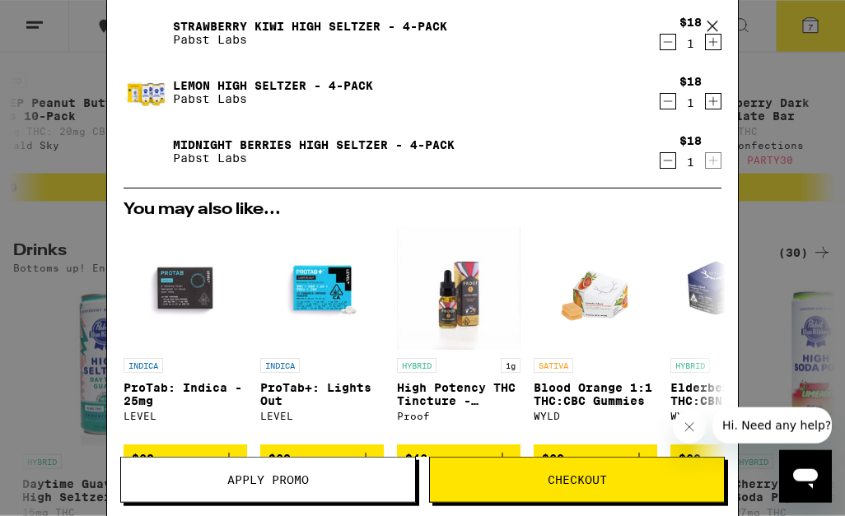
click at [343, 478] on span "Apply Promo" at bounding box center [268, 480] width 294 height 12
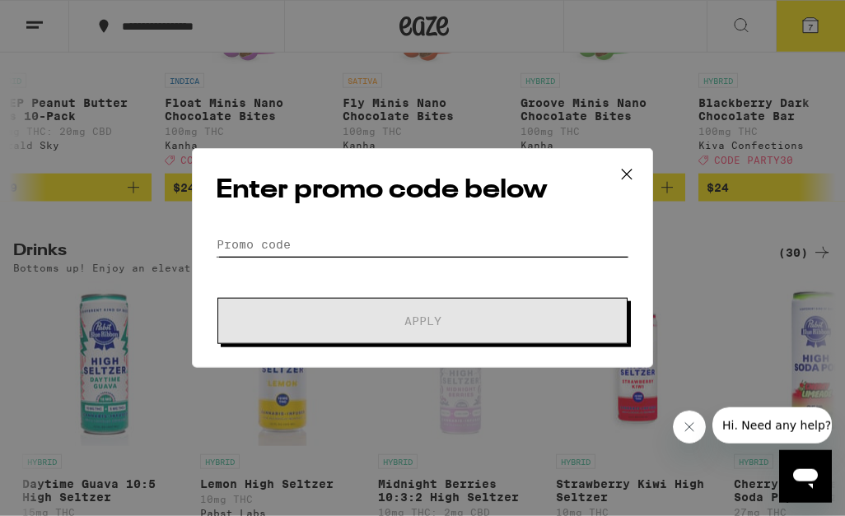
click at [360, 234] on input "Promo Code" at bounding box center [422, 244] width 413 height 25
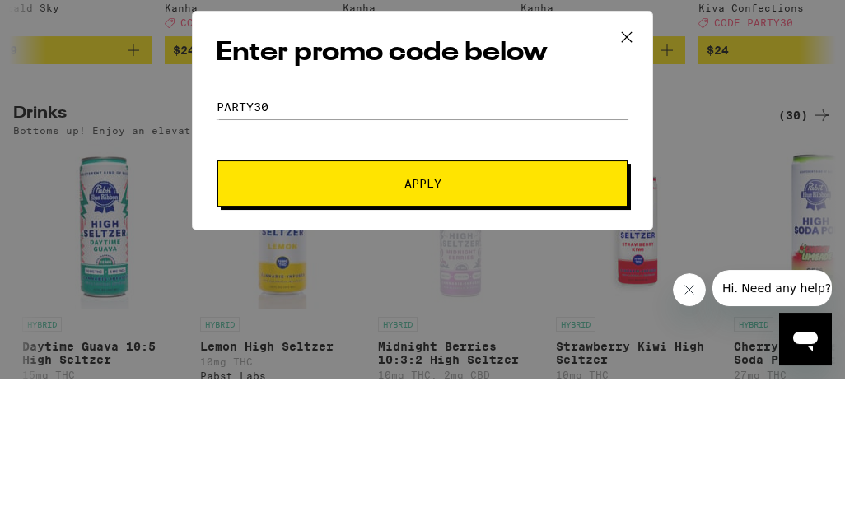
scroll to position [871, 0]
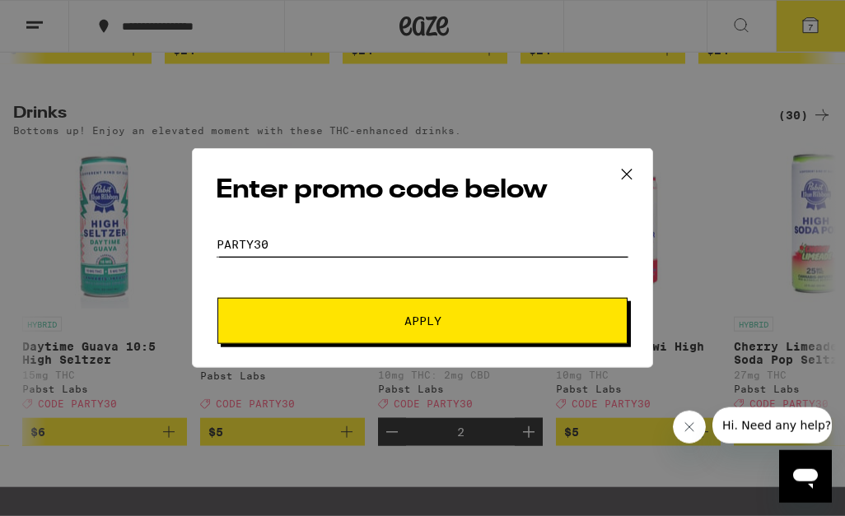
type input "Party30"
click at [516, 316] on button "Apply" at bounding box center [422, 321] width 410 height 46
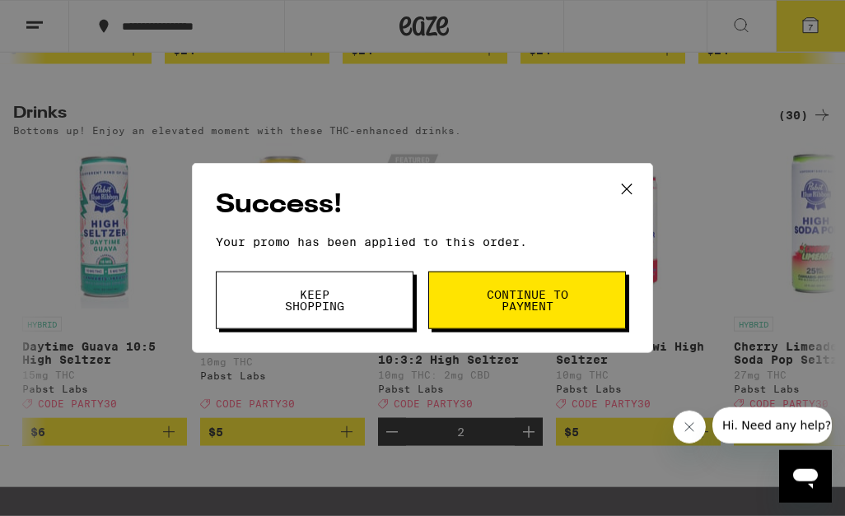
click at [555, 306] on span "Continue to payment" at bounding box center [527, 300] width 84 height 23
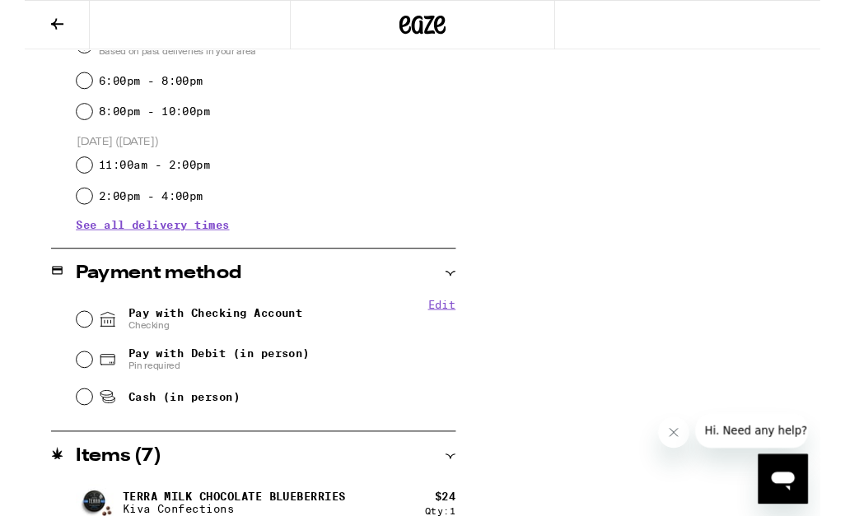
scroll to position [507, 0]
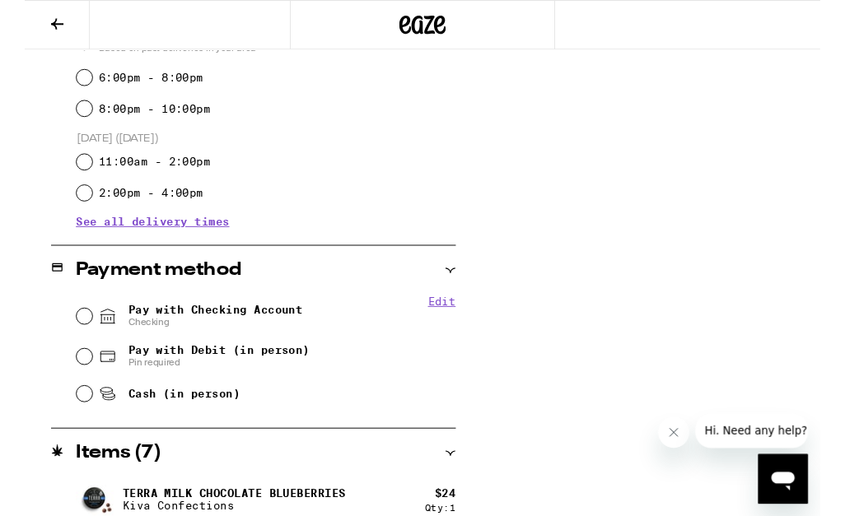
click at [55, 324] on div "Pay with Checking Account Checking" at bounding box center [256, 336] width 403 height 43
click at [65, 327] on div "Pay with Checking Account Checking" at bounding box center [256, 336] width 403 height 43
click at [63, 338] on input "Pay with Checking Account Checking" at bounding box center [63, 336] width 16 height 16
radio input "true"
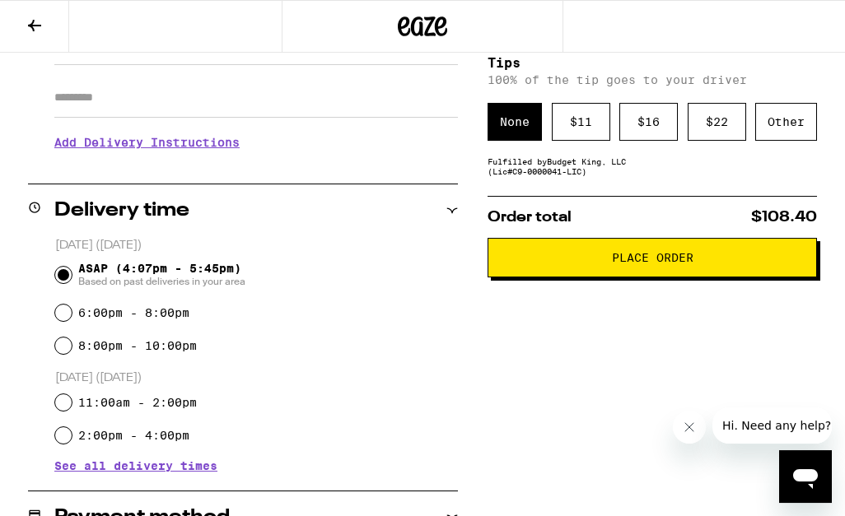
scroll to position [263, 0]
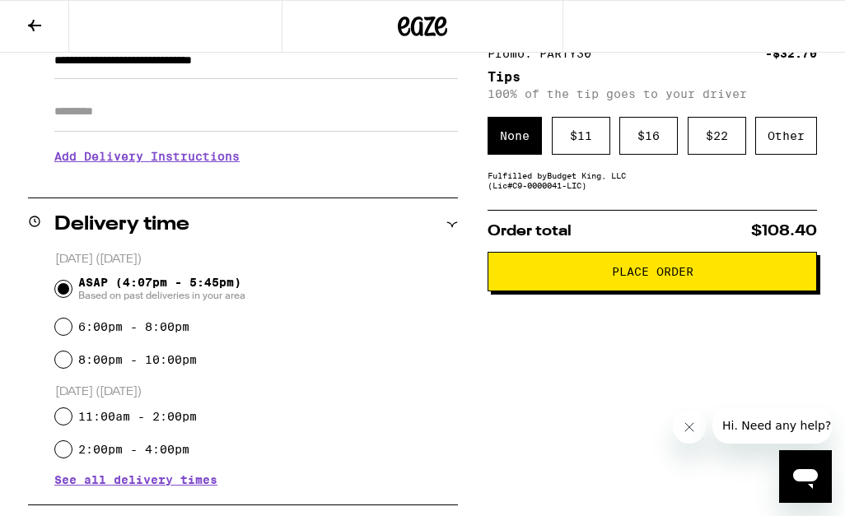
click at [29, 22] on icon at bounding box center [35, 26] width 20 height 20
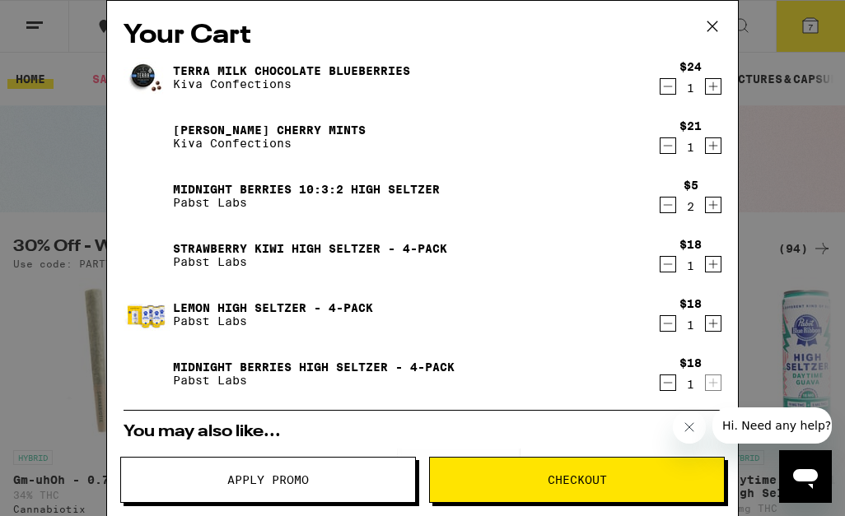
click at [717, 26] on icon at bounding box center [712, 26] width 25 height 25
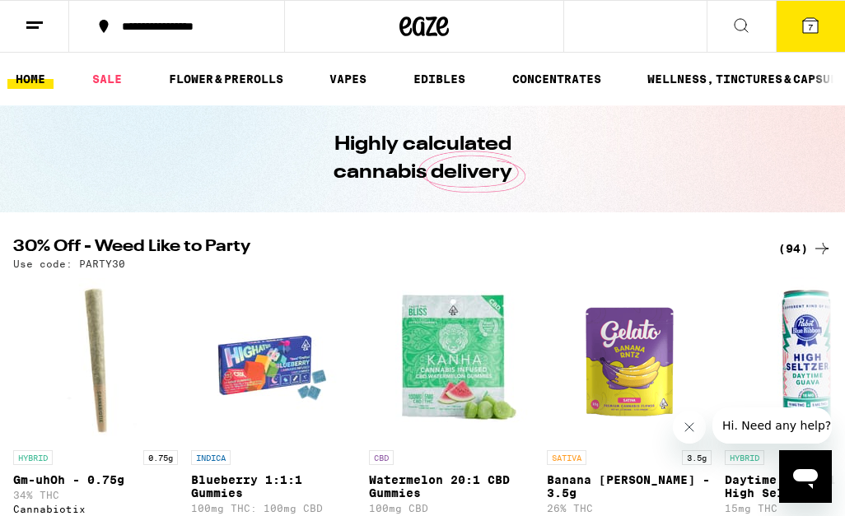
click at [449, 76] on link "EDIBLES" at bounding box center [439, 79] width 68 height 20
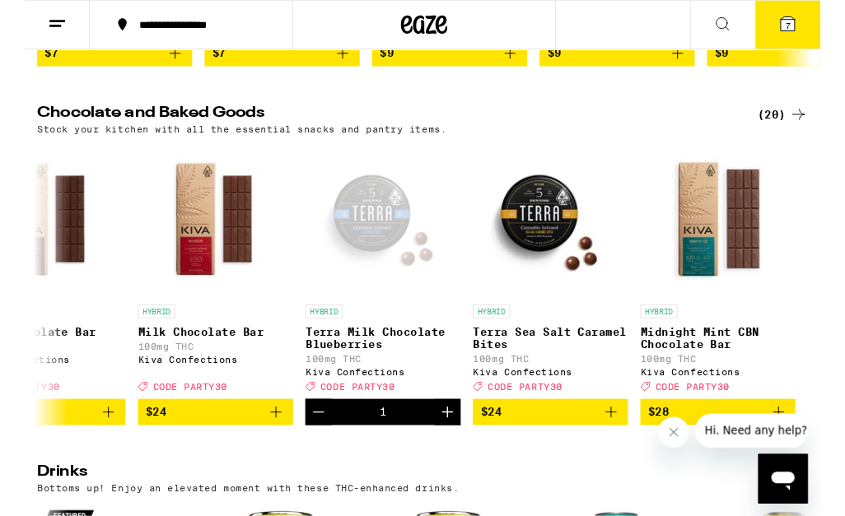
scroll to position [0, 2739]
click at [625, 448] on icon "Add to bag" at bounding box center [623, 438] width 20 height 20
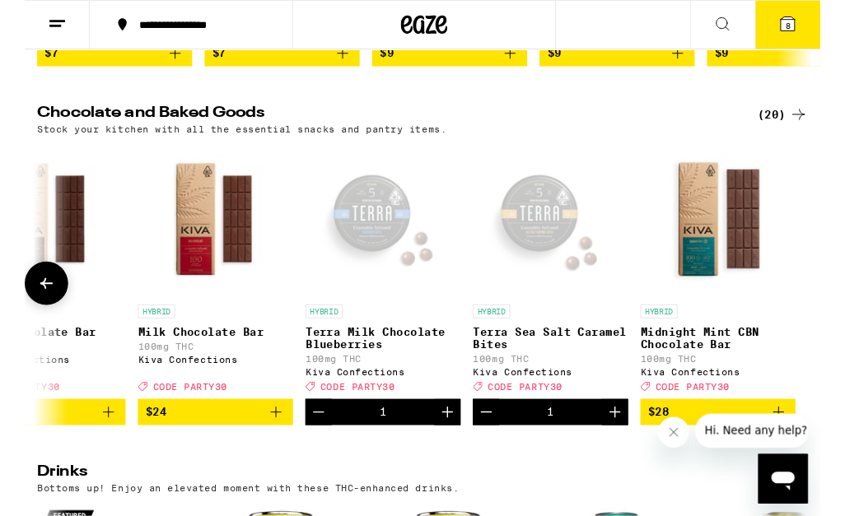
click at [319, 448] on icon "Decrement" at bounding box center [312, 438] width 20 height 20
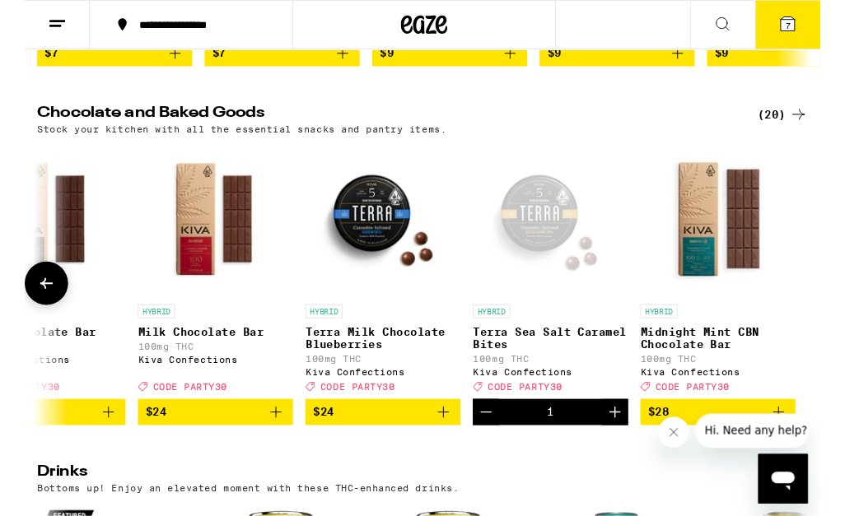
click at [821, 21] on button "7" at bounding box center [810, 26] width 69 height 51
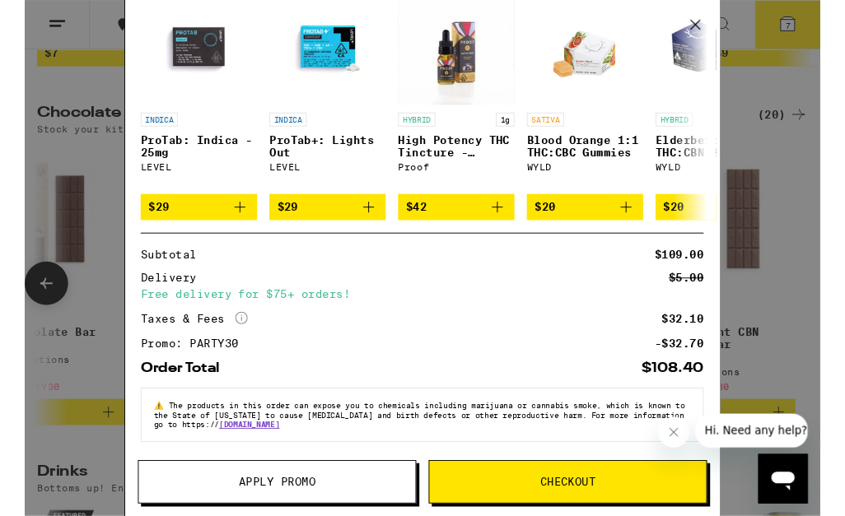
scroll to position [481, 0]
click at [532, 515] on span "Checkout" at bounding box center [577, 512] width 294 height 12
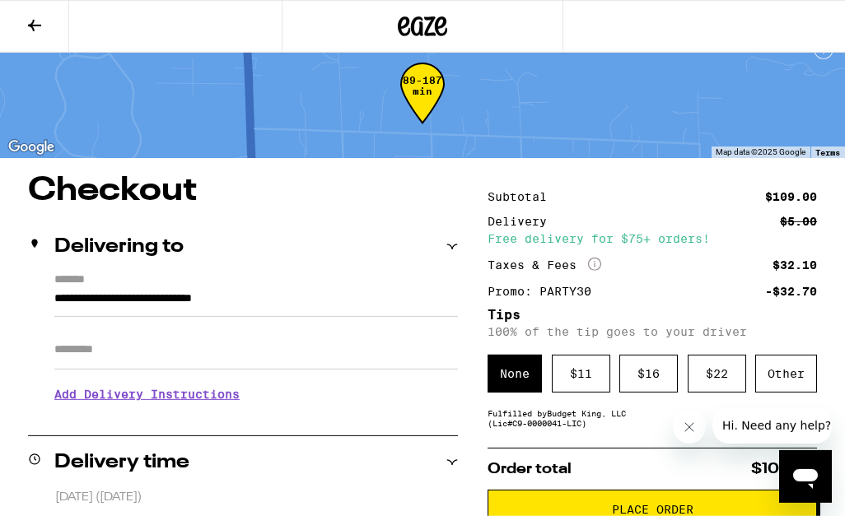
click at [589, 380] on div "$ 11" at bounding box center [581, 374] width 58 height 38
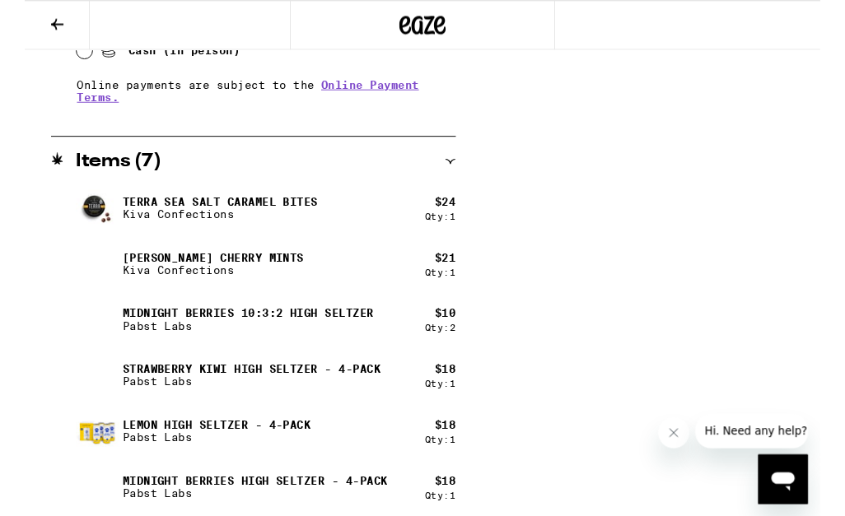
scroll to position [877, 0]
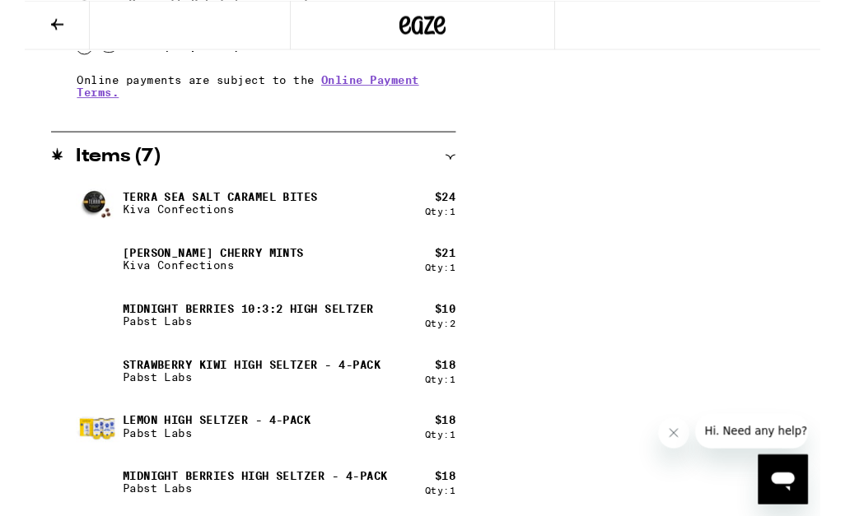
click at [39, 21] on icon at bounding box center [35, 26] width 20 height 20
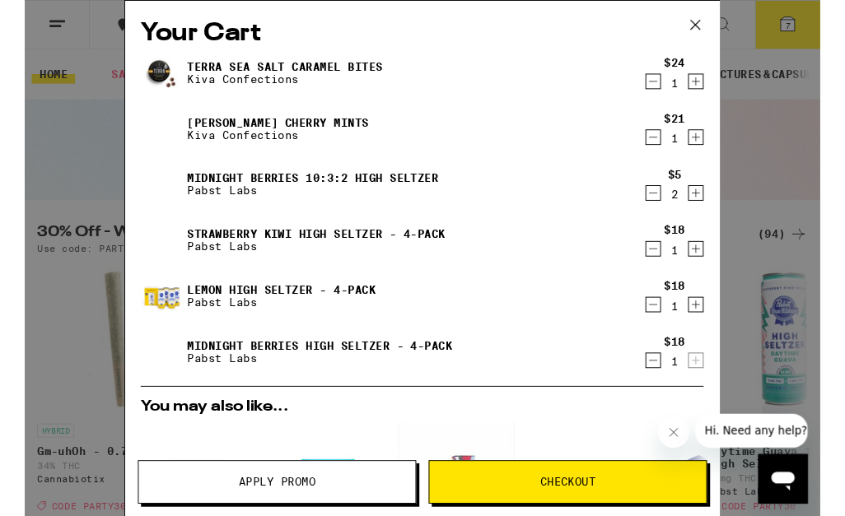
click at [669, 418] on button "Close message from company" at bounding box center [674, 433] width 33 height 33
click at [631, 515] on button "Checkout" at bounding box center [577, 512] width 296 height 46
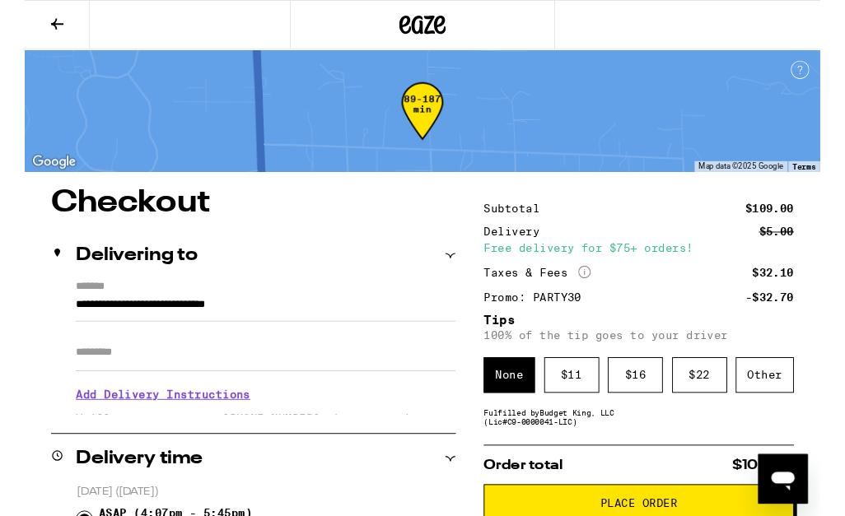
click at [582, 413] on div "$ 11" at bounding box center [581, 399] width 58 height 38
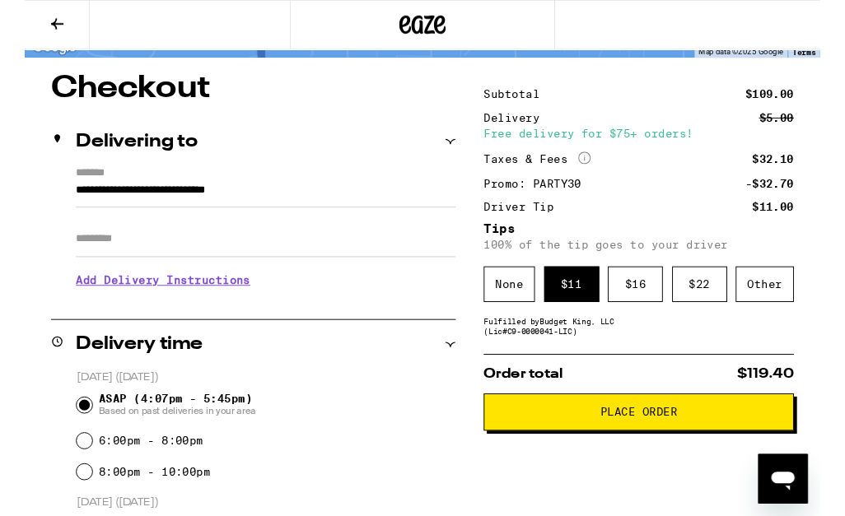
scroll to position [160, 0]
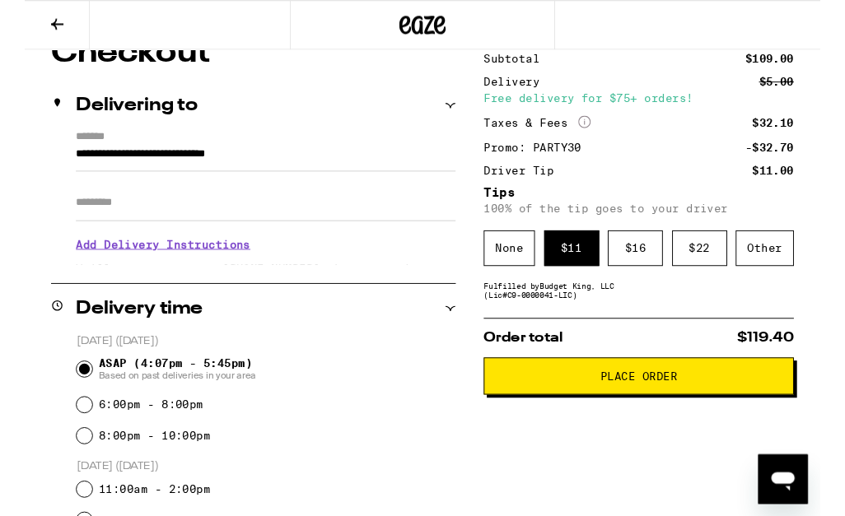
click at [544, 405] on span "Place Order" at bounding box center [651, 400] width 301 height 12
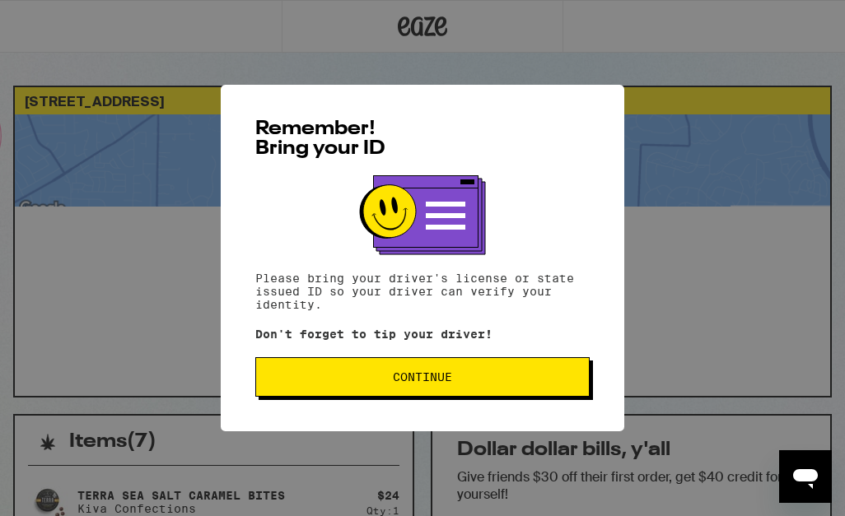
click at [505, 378] on span "Continue" at bounding box center [422, 377] width 306 height 12
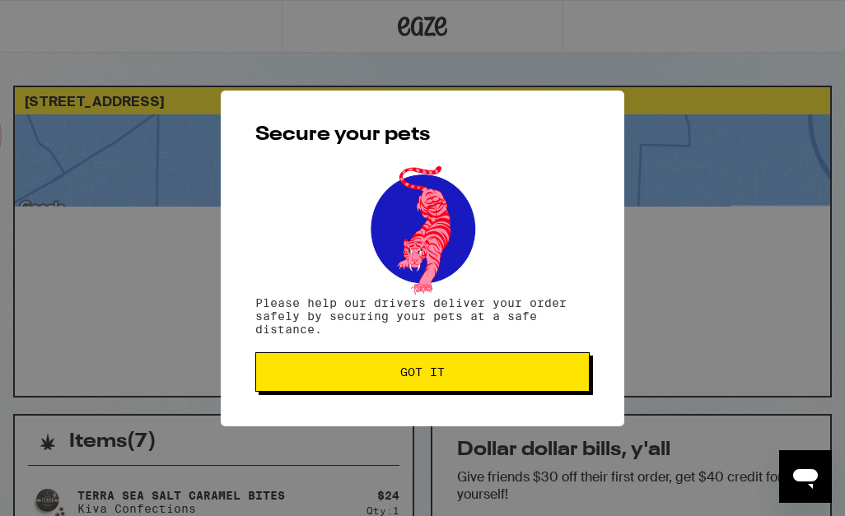
click at [510, 371] on span "Got it" at bounding box center [422, 372] width 306 height 12
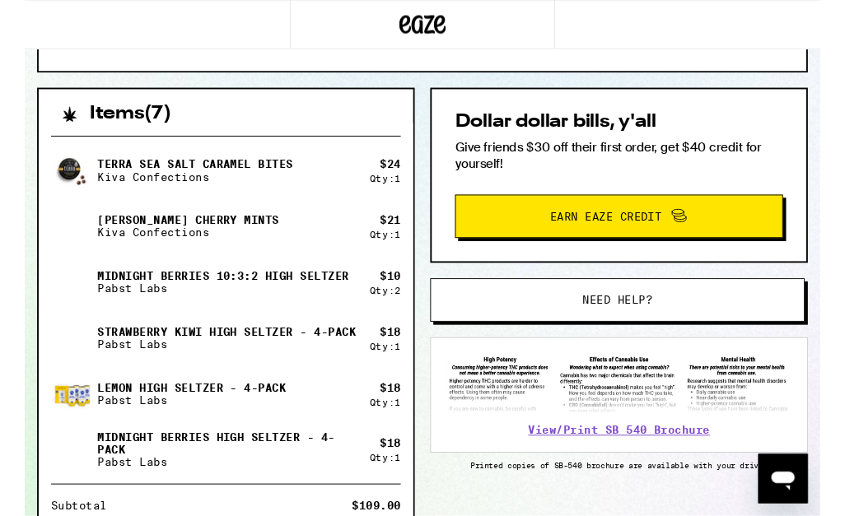
scroll to position [349, 0]
